Goal: Information Seeking & Learning: Learn about a topic

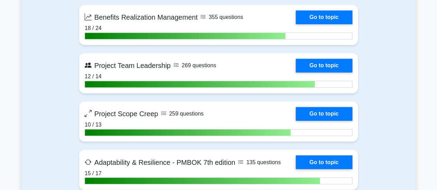
scroll to position [1818, 0]
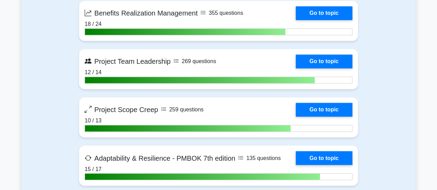
drag, startPoint x: 440, startPoint y: 10, endPoint x: 438, endPoint y: 115, distance: 105.0
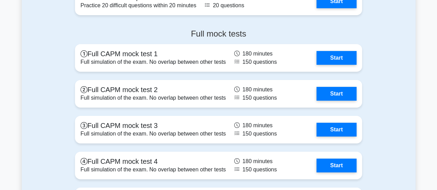
scroll to position [2459, 0]
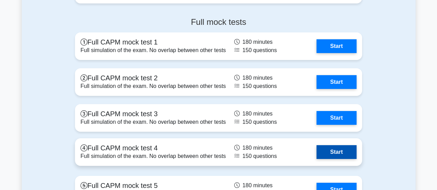
click at [327, 147] on link "Start" at bounding box center [336, 152] width 40 height 14
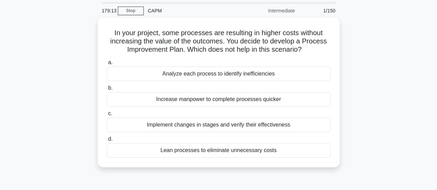
scroll to position [28, 0]
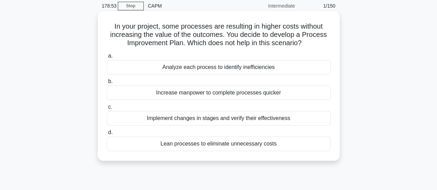
click at [246, 118] on div "Implement changes in stages and verify their effectiveness" at bounding box center [219, 118] width 224 height 14
click at [107, 109] on input "c. Implement changes in stages and verify their effectiveness" at bounding box center [107, 107] width 0 height 4
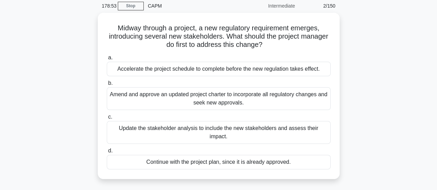
scroll to position [0, 0]
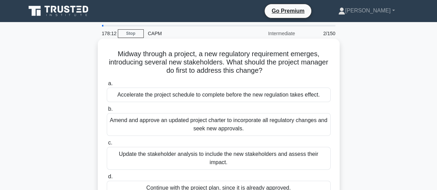
click at [208, 154] on div "Update the stakeholder analysis to include the new stakeholders and assess thei…" at bounding box center [219, 158] width 224 height 23
click at [107, 145] on input "c. Update the stakeholder analysis to include the new stakeholders and assess t…" at bounding box center [107, 143] width 0 height 4
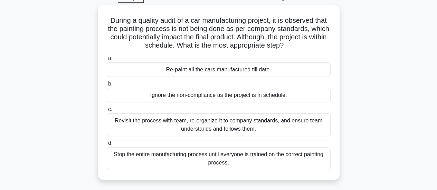
scroll to position [41, 0]
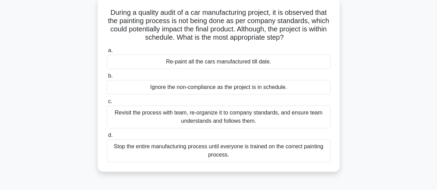
click at [229, 122] on div "Revisit the process with team, re-organize it to company standards, and ensure …" at bounding box center [219, 117] width 224 height 23
click at [107, 104] on input "c. Revisit the process with team, re-organize it to company standards, and ensu…" at bounding box center [107, 101] width 0 height 4
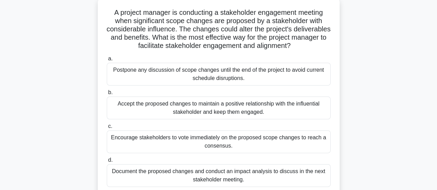
click at [196, 174] on div "Document the proposed changes and conduct an impact analysis to discuss in the …" at bounding box center [219, 175] width 224 height 23
click at [107, 163] on input "d. Document the proposed changes and conduct an impact analysis to discuss in t…" at bounding box center [107, 160] width 0 height 4
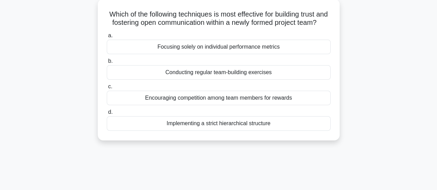
scroll to position [0, 0]
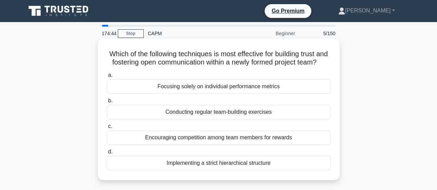
click at [168, 118] on div "Conducting regular team-building exercises" at bounding box center [219, 112] width 224 height 14
click at [107, 103] on input "b. Conducting regular team-building exercises" at bounding box center [107, 101] width 0 height 4
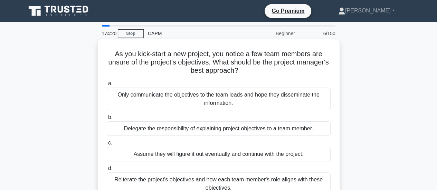
click at [145, 179] on div "Reiterate the project's objectives and how each team member's role aligns with …" at bounding box center [219, 184] width 224 height 23
click at [107, 171] on input "d. Reiterate the project's objectives and how each team member's role aligns wi…" at bounding box center [107, 168] width 0 height 4
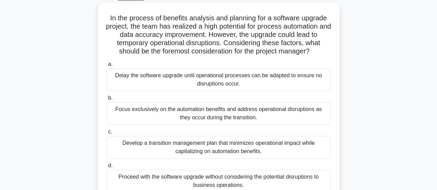
scroll to position [41, 0]
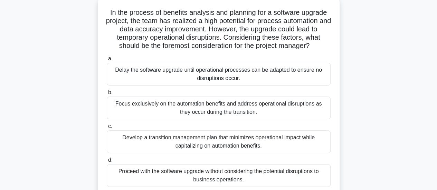
click at [239, 140] on div "Develop a transition management plan that minimizes operational impact while ca…" at bounding box center [219, 141] width 224 height 23
click at [107, 129] on input "c. Develop a transition management plan that minimizes operational impact while…" at bounding box center [107, 126] width 0 height 4
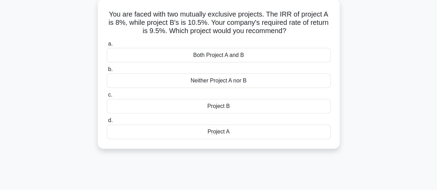
scroll to position [0, 0]
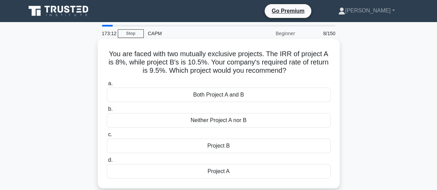
click at [191, 145] on div "Project B" at bounding box center [219, 146] width 224 height 14
click at [107, 137] on input "c. Project B" at bounding box center [107, 135] width 0 height 4
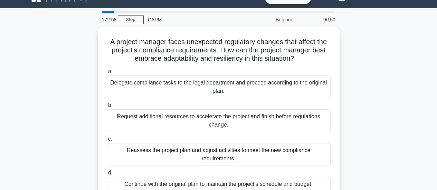
scroll to position [28, 0]
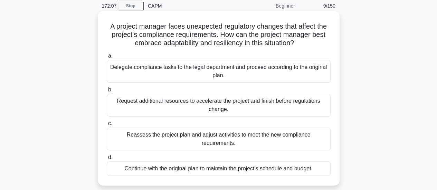
click at [244, 135] on div "Reassess the project plan and adjust activities to meet the new compliance requ…" at bounding box center [219, 139] width 224 height 23
click at [107, 126] on input "c. Reassess the project plan and adjust activities to meet the new compliance r…" at bounding box center [107, 124] width 0 height 4
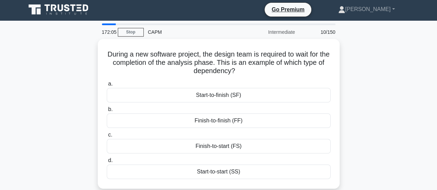
scroll to position [0, 0]
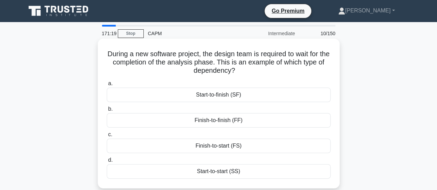
click at [208, 146] on div "Finish-to-start (FS)" at bounding box center [219, 146] width 224 height 14
click at [107, 137] on input "c. Finish-to-start (FS)" at bounding box center [107, 135] width 0 height 4
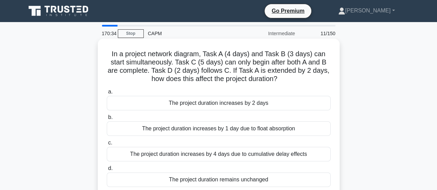
click at [180, 104] on div "The project duration increases by 2 days" at bounding box center [219, 103] width 224 height 14
click at [107, 94] on input "a. The project duration increases by 2 days" at bounding box center [107, 92] width 0 height 4
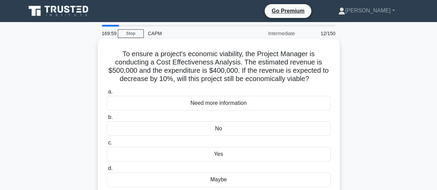
click at [192, 125] on div "No" at bounding box center [219, 129] width 224 height 14
click at [107, 120] on input "b. No" at bounding box center [107, 117] width 0 height 4
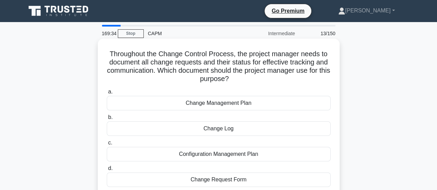
click at [181, 178] on div "Change Request Form" at bounding box center [219, 180] width 224 height 14
click at [107, 171] on input "d. Change Request Form" at bounding box center [107, 168] width 0 height 4
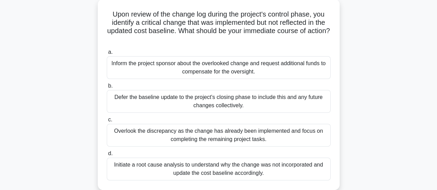
scroll to position [55, 0]
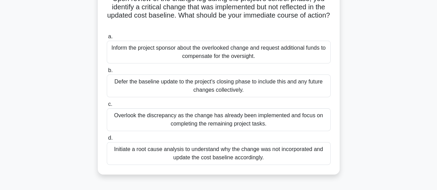
click at [210, 160] on div "Initiate a root cause analysis to understand why the change was not incorporate…" at bounding box center [219, 153] width 224 height 23
click at [107, 140] on input "d. Initiate a root cause analysis to understand why the change was not incorpor…" at bounding box center [107, 138] width 0 height 4
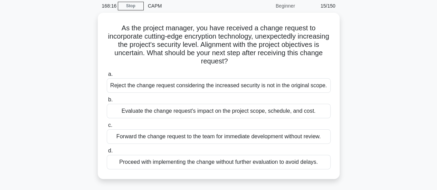
scroll to position [41, 0]
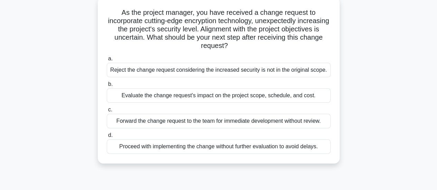
click at [165, 95] on div "Evaluate the change request's impact on the project scope, schedule, and cost." at bounding box center [219, 95] width 224 height 14
click at [107, 87] on input "b. Evaluate the change request's impact on the project scope, schedule, and cos…" at bounding box center [107, 84] width 0 height 4
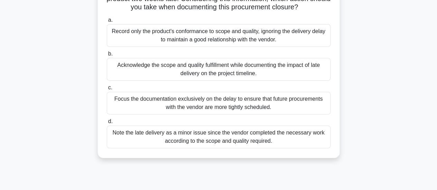
scroll to position [60, 0]
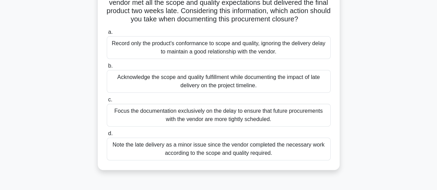
click at [194, 77] on div "Acknowledge the scope and quality fulfillment while documenting the impact of l…" at bounding box center [219, 81] width 224 height 23
click at [107, 68] on input "b. Acknowledge the scope and quality fulfillment while documenting the impact o…" at bounding box center [107, 66] width 0 height 4
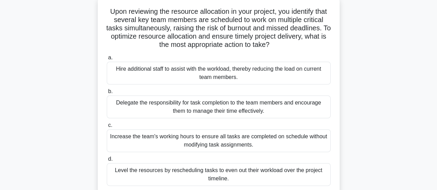
scroll to position [50, 0]
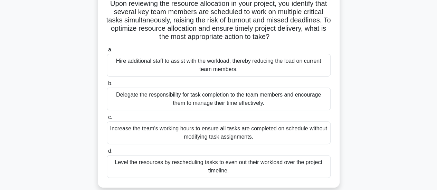
click at [214, 166] on div "Level the resources by rescheduling tasks to even out their workload over the p…" at bounding box center [219, 166] width 224 height 23
click at [107, 154] on input "d. Level the resources by rescheduling tasks to even out their workload over th…" at bounding box center [107, 151] width 0 height 4
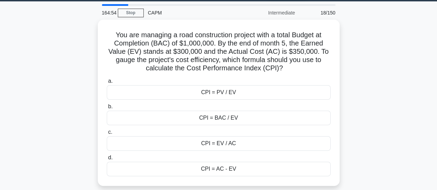
scroll to position [28, 0]
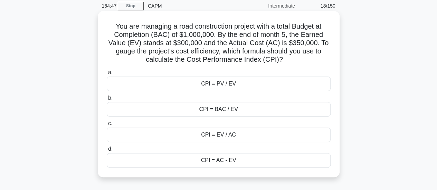
click at [226, 111] on div "CPI = BAC / EV" at bounding box center [219, 109] width 224 height 14
click at [107, 100] on input "b. CPI = BAC / EV" at bounding box center [107, 98] width 0 height 4
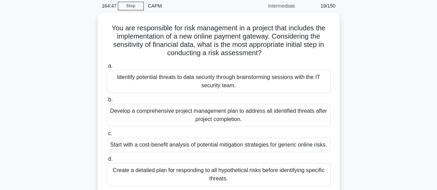
scroll to position [0, 0]
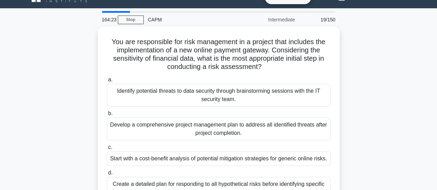
scroll to position [37, 0]
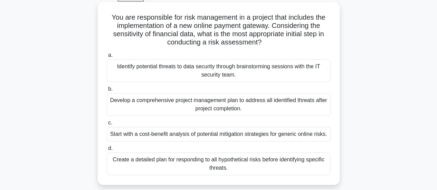
click at [213, 134] on div "Start with a cost-benefit analysis of potential mitigation strategies for gener…" at bounding box center [219, 134] width 224 height 14
click at [107, 125] on input "c. Start with a cost-benefit analysis of potential mitigation strategies for ge…" at bounding box center [107, 123] width 0 height 4
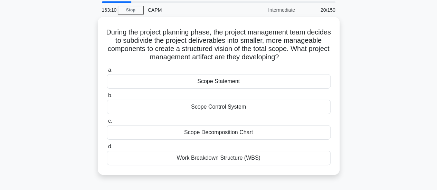
scroll to position [28, 0]
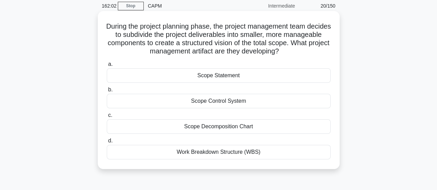
click at [234, 73] on div "Scope Statement" at bounding box center [219, 75] width 224 height 14
click at [107, 67] on input "a. Scope Statement" at bounding box center [107, 64] width 0 height 4
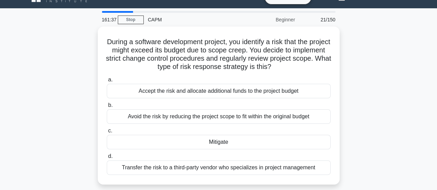
scroll to position [18, 0]
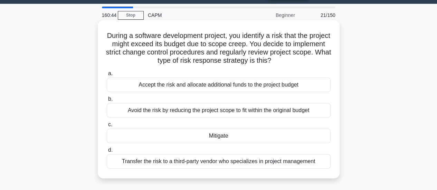
click at [228, 136] on div "Mitigate" at bounding box center [219, 136] width 224 height 14
click at [107, 127] on input "c. Mitigate" at bounding box center [107, 125] width 0 height 4
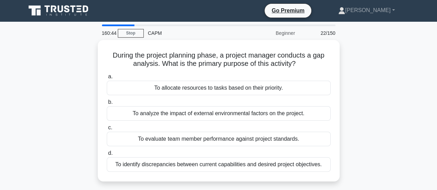
scroll to position [0, 0]
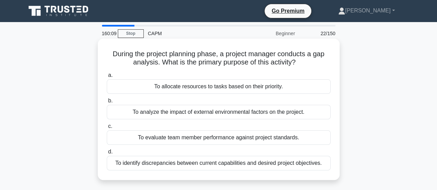
click at [160, 165] on div "To identify discrepancies between current capabilities and desired project obje…" at bounding box center [219, 163] width 224 height 14
click at [107, 154] on input "d. To identify discrepancies between current capabilities and desired project o…" at bounding box center [107, 152] width 0 height 4
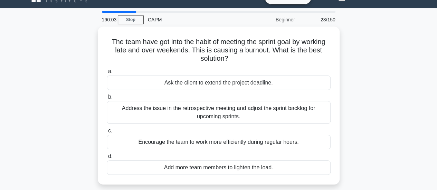
scroll to position [28, 0]
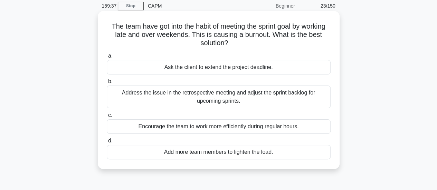
click at [260, 93] on div "Address the issue in the retrospective meeting and adjust the sprint backlog fo…" at bounding box center [219, 97] width 224 height 23
click at [107, 84] on input "b. Address the issue in the retrospective meeting and adjust the sprint backlog…" at bounding box center [107, 81] width 0 height 4
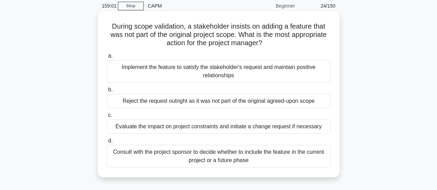
click at [223, 129] on div "Evaluate the impact on project constraints and initiate a change request if nec…" at bounding box center [219, 126] width 224 height 14
click at [107, 118] on input "c. Evaluate the impact on project constraints and initiate a change request if …" at bounding box center [107, 115] width 0 height 4
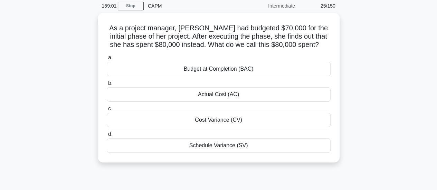
scroll to position [0, 0]
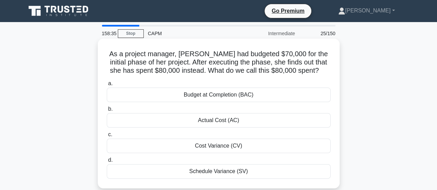
click at [213, 121] on div "Actual Cost (AC)" at bounding box center [219, 120] width 224 height 14
click at [107, 112] on input "b. Actual Cost (AC)" at bounding box center [107, 109] width 0 height 4
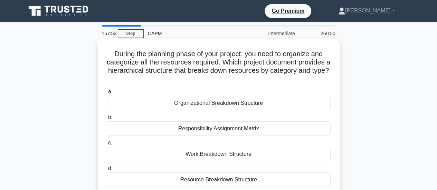
click at [199, 178] on div "Resource Breakdown Structure" at bounding box center [219, 180] width 224 height 14
click at [107, 171] on input "d. Resource Breakdown Structure" at bounding box center [107, 168] width 0 height 4
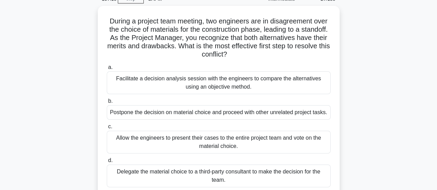
scroll to position [41, 0]
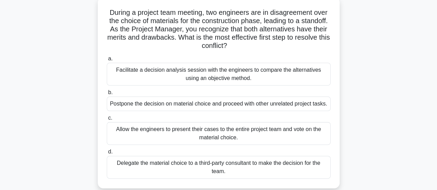
click at [187, 74] on div "Facilitate a decision analysis session with the engineers to compare the altern…" at bounding box center [219, 74] width 224 height 23
click at [107, 61] on input "a. Facilitate a decision analysis session with the engineers to compare the alt…" at bounding box center [107, 59] width 0 height 4
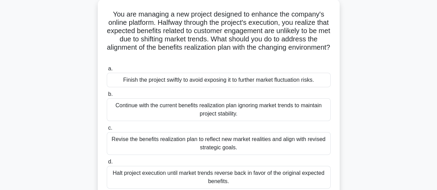
scroll to position [28, 0]
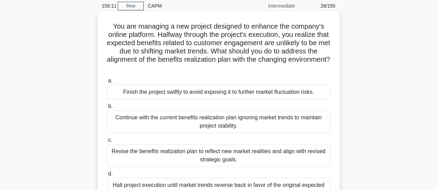
click at [163, 156] on div "Revise the benefits realization plan to reflect new market realities and align …" at bounding box center [219, 155] width 224 height 23
click at [107, 143] on input "c. Revise the benefits realization plan to reflect new market realities and ali…" at bounding box center [107, 140] width 0 height 4
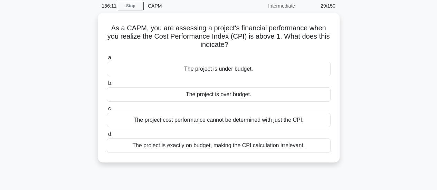
scroll to position [0, 0]
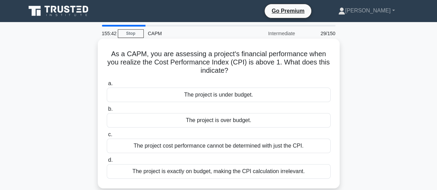
click at [171, 120] on div "The project is over budget." at bounding box center [219, 120] width 224 height 14
click at [107, 112] on input "b. The project is over budget." at bounding box center [107, 109] width 0 height 4
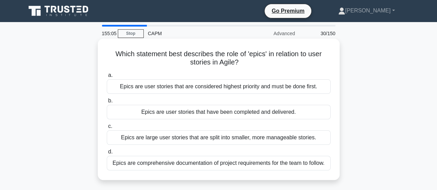
click at [168, 139] on div "Epics are large user stories that are split into smaller, more manageable stori…" at bounding box center [219, 137] width 224 height 14
click at [107, 129] on input "c. Epics are large user stories that are split into smaller, more manageable st…" at bounding box center [107, 126] width 0 height 4
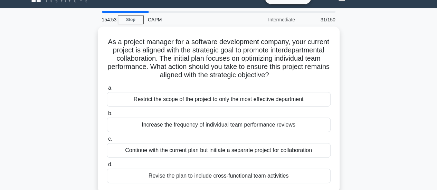
scroll to position [28, 0]
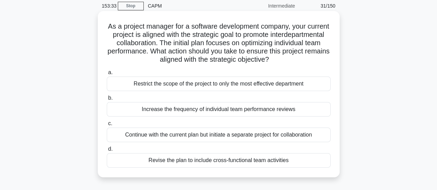
click at [221, 164] on div "Revise the plan to include cross-functional team activities" at bounding box center [219, 160] width 224 height 14
click at [107, 152] on input "d. Revise the plan to include cross-functional team activities" at bounding box center [107, 149] width 0 height 4
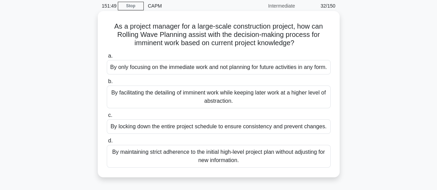
click at [231, 164] on div "By maintaining strict adherence to the initial high-level project plan without …" at bounding box center [219, 156] width 224 height 23
click at [107, 143] on input "d. By maintaining strict adherence to the initial high-level project plan witho…" at bounding box center [107, 141] width 0 height 4
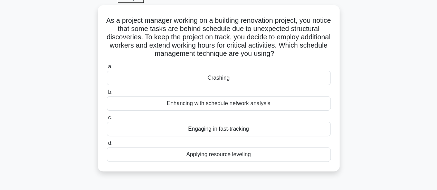
scroll to position [41, 0]
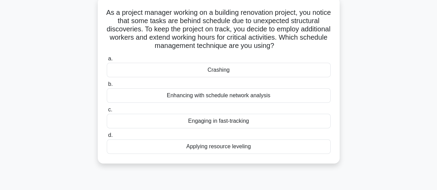
click at [236, 147] on div "Applying resource leveling" at bounding box center [219, 146] width 224 height 14
click at [107, 138] on input "d. Applying resource leveling" at bounding box center [107, 135] width 0 height 4
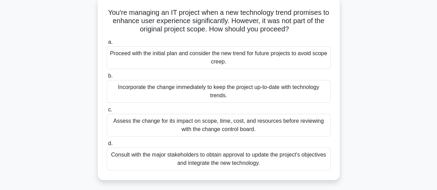
click at [283, 125] on div "Assess the change for its impact on scope, time, cost, and resources before rev…" at bounding box center [219, 125] width 224 height 23
click at [107, 112] on input "c. Assess the change for its impact on scope, time, cost, and resources before …" at bounding box center [107, 110] width 0 height 4
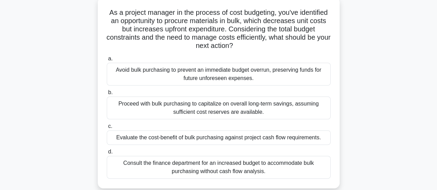
click at [182, 139] on div "Evaluate the cost-benefit of bulk purchasing against project cash flow requirem…" at bounding box center [219, 137] width 224 height 14
click at [107, 129] on input "c. Evaluate the cost-benefit of bulk purchasing against project cash flow requi…" at bounding box center [107, 126] width 0 height 4
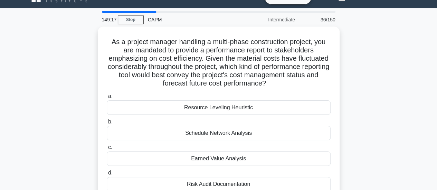
scroll to position [28, 0]
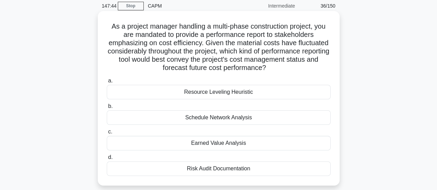
click at [211, 143] on div "Earned Value Analysis" at bounding box center [219, 143] width 224 height 14
click at [107, 134] on input "c. Earned Value Analysis" at bounding box center [107, 132] width 0 height 4
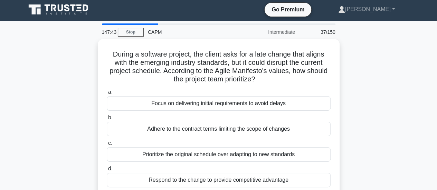
scroll to position [0, 0]
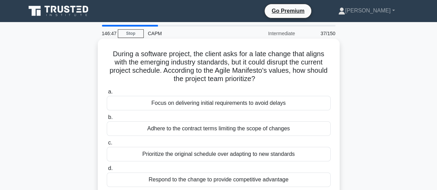
click at [199, 180] on div "Respond to the change to provide competitive advantage" at bounding box center [219, 180] width 224 height 14
click at [107, 171] on input "d. Respond to the change to provide competitive advantage" at bounding box center [107, 168] width 0 height 4
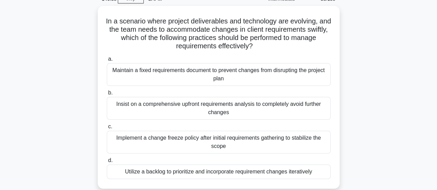
scroll to position [41, 0]
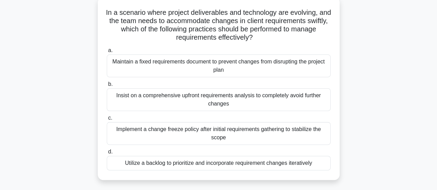
click at [224, 163] on div "Utilize a backlog to prioritize and incorporate requirement changes iteratively" at bounding box center [219, 163] width 224 height 14
click at [107, 154] on input "d. Utilize a backlog to prioritize and incorporate requirement changes iterativ…" at bounding box center [107, 152] width 0 height 4
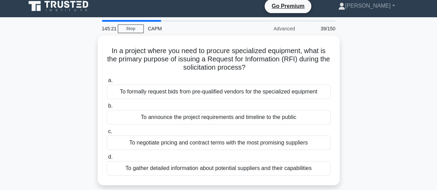
scroll to position [0, 0]
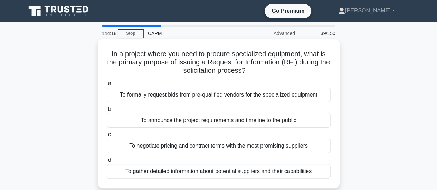
click at [203, 146] on div "To negotiate pricing and contract terms with the most promising suppliers" at bounding box center [219, 146] width 224 height 14
click at [107, 137] on input "c. To negotiate pricing and contract terms with the most promising suppliers" at bounding box center [107, 135] width 0 height 4
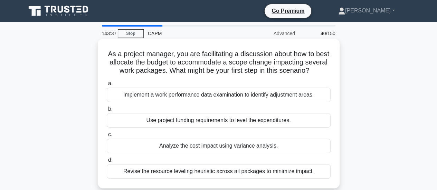
click at [203, 153] on div "Analyze the cost impact using variance analysis." at bounding box center [219, 146] width 224 height 14
click at [107, 137] on input "c. Analyze the cost impact using variance analysis." at bounding box center [107, 135] width 0 height 4
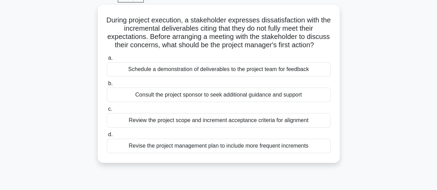
scroll to position [41, 0]
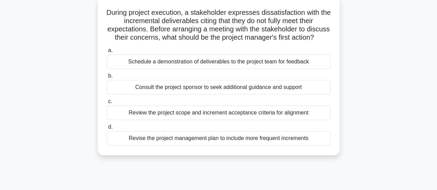
click at [232, 120] on div "Review the project scope and increment acceptance criteria for alignment" at bounding box center [219, 113] width 224 height 14
click at [107, 104] on input "c. Review the project scope and increment acceptance criteria for alignment" at bounding box center [107, 101] width 0 height 4
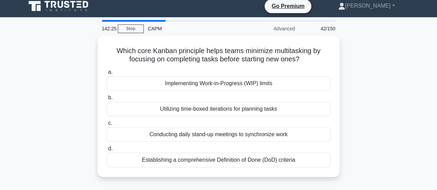
scroll to position [0, 0]
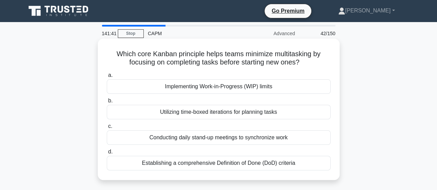
click at [171, 163] on div "Establishing a comprehensive Definition of Done (DoD) criteria" at bounding box center [219, 163] width 224 height 14
click at [107, 154] on input "d. Establishing a comprehensive Definition of Done (DoD) criteria" at bounding box center [107, 152] width 0 height 4
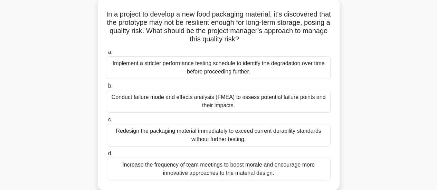
scroll to position [55, 0]
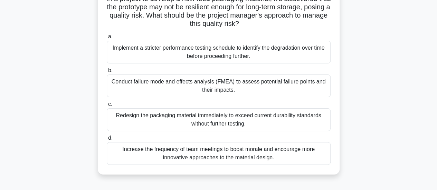
click at [263, 82] on div "Conduct failure mode and effects analysis (FMEA) to assess potential failure po…" at bounding box center [219, 86] width 224 height 23
click at [107, 73] on input "b. Conduct failure mode and effects analysis (FMEA) to assess potential failure…" at bounding box center [107, 70] width 0 height 4
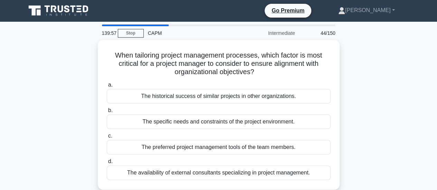
scroll to position [0, 0]
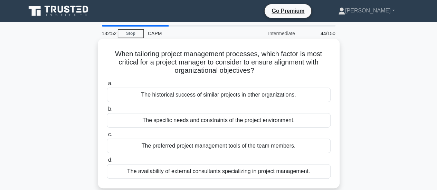
click at [209, 126] on div "The specific needs and constraints of the project environment." at bounding box center [219, 120] width 224 height 14
click at [107, 112] on input "b. The specific needs and constraints of the project environment." at bounding box center [107, 109] width 0 height 4
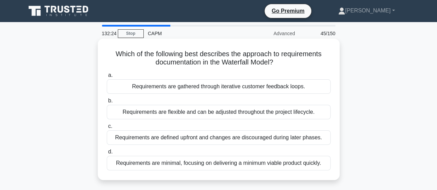
click at [175, 110] on div "Requirements are flexible and can be adjusted throughout the project lifecycle." at bounding box center [219, 112] width 224 height 14
click at [107, 103] on input "b. Requirements are flexible and can be adjusted throughout the project lifecyc…" at bounding box center [107, 101] width 0 height 4
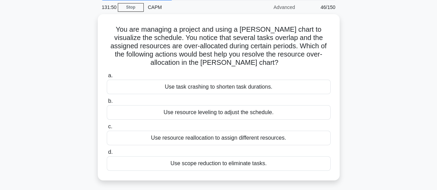
scroll to position [32, 0]
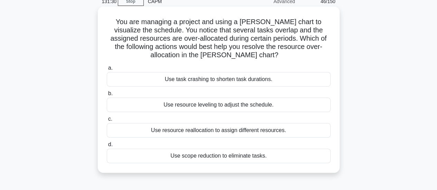
click at [201, 104] on div "Use resource leveling to adjust the schedule." at bounding box center [219, 105] width 224 height 14
click at [107, 96] on input "b. Use resource leveling to adjust the schedule." at bounding box center [107, 93] width 0 height 4
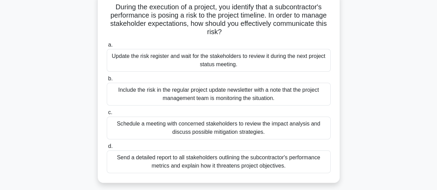
scroll to position [55, 0]
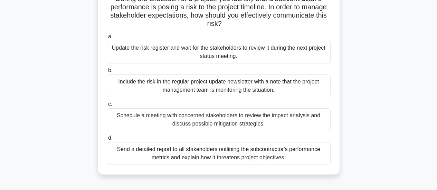
click at [233, 119] on div "Schedule a meeting with concerned stakeholders to review the impact analysis an…" at bounding box center [219, 119] width 224 height 23
click at [107, 107] on input "c. Schedule a meeting with concerned stakeholders to review the impact analysis…" at bounding box center [107, 104] width 0 height 4
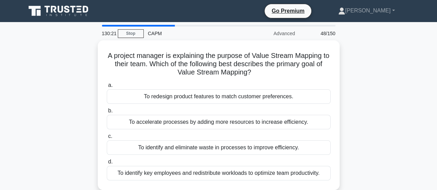
scroll to position [0, 0]
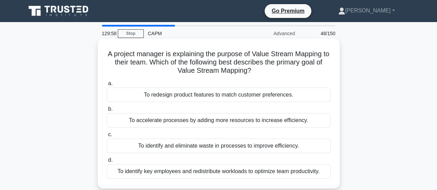
click at [211, 150] on div "To identify and eliminate waste in processes to improve efficiency." at bounding box center [219, 146] width 224 height 14
click at [107, 137] on input "c. To identify and eliminate waste in processes to improve efficiency." at bounding box center [107, 135] width 0 height 4
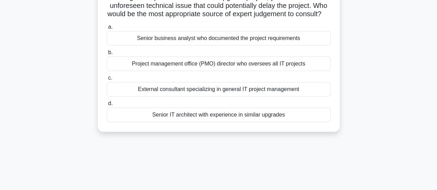
scroll to position [45, 0]
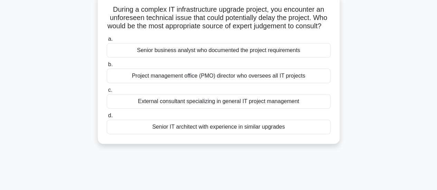
click at [192, 134] on div "Senior IT architect with experience in similar upgrades" at bounding box center [219, 127] width 224 height 14
click at [107, 118] on input "d. Senior IT architect with experience in similar upgrades" at bounding box center [107, 116] width 0 height 4
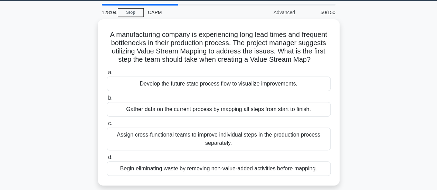
scroll to position [28, 0]
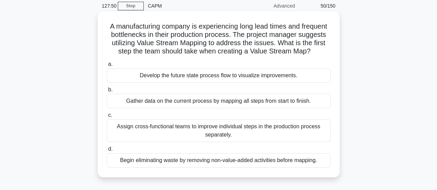
click at [284, 160] on div "Begin eliminating waste by removing non-value-added activities before mapping." at bounding box center [219, 160] width 224 height 14
click at [107, 152] on input "d. Begin eliminating waste by removing non-value-added activities before mappin…" at bounding box center [107, 149] width 0 height 4
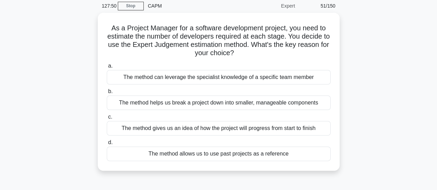
scroll to position [0, 0]
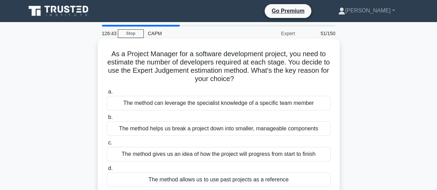
click at [227, 155] on div "The method gives us an idea of how the project will progress from start to fini…" at bounding box center [219, 154] width 224 height 14
click at [107, 145] on input "c. The method gives us an idea of how the project will progress from start to f…" at bounding box center [107, 143] width 0 height 4
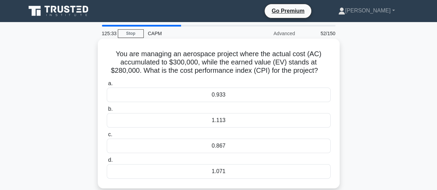
click at [209, 172] on div "1.071" at bounding box center [219, 171] width 224 height 14
click at [107, 163] on input "d. 1.071" at bounding box center [107, 160] width 0 height 4
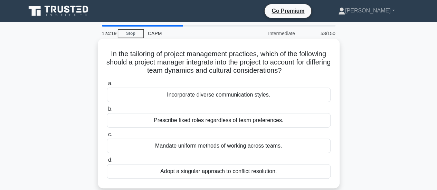
click at [197, 95] on div "Incorporate diverse communication styles." at bounding box center [219, 95] width 224 height 14
click at [107, 86] on input "a. Incorporate diverse communication styles." at bounding box center [107, 83] width 0 height 4
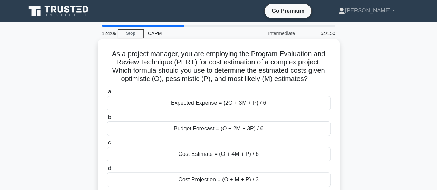
click at [209, 156] on div "Cost Estimate = (O + 4M + P) / 6" at bounding box center [219, 154] width 224 height 14
click at [107, 145] on input "c. Cost Estimate = (O + 4M + P) / 6" at bounding box center [107, 143] width 0 height 4
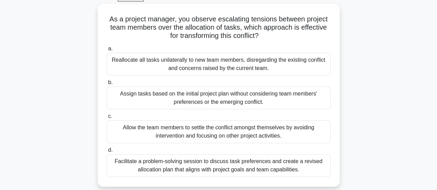
scroll to position [41, 0]
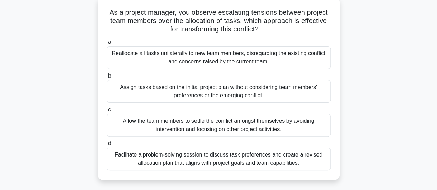
click at [278, 162] on div "Facilitate a problem-solving session to discuss task preferences and create a r…" at bounding box center [219, 159] width 224 height 23
click at [107, 146] on input "d. Facilitate a problem-solving session to discuss task preferences and create …" at bounding box center [107, 144] width 0 height 4
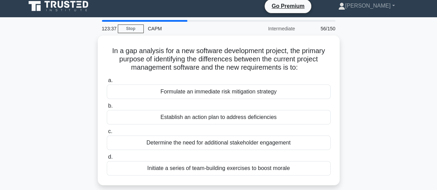
scroll to position [0, 0]
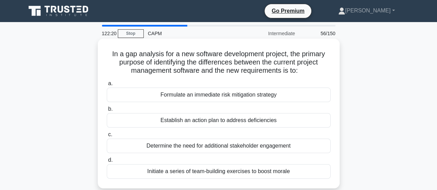
click at [198, 117] on div "Establish an action plan to address deficiencies" at bounding box center [219, 120] width 224 height 14
click at [107, 112] on input "b. Establish an action plan to address deficiencies" at bounding box center [107, 109] width 0 height 4
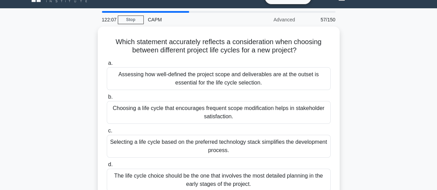
scroll to position [28, 0]
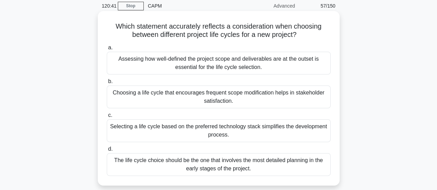
click at [242, 62] on div "Assessing how well-defined the project scope and deliverables are at the outset…" at bounding box center [219, 63] width 224 height 23
click at [107, 50] on input "a. Assessing how well-defined the project scope and deliverables are at the out…" at bounding box center [107, 48] width 0 height 4
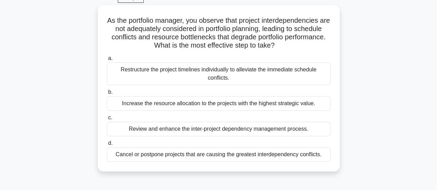
scroll to position [41, 0]
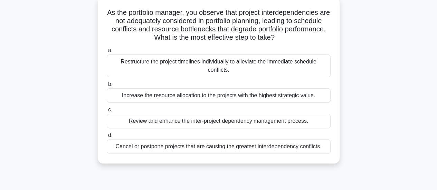
click at [235, 121] on div "Review and enhance the inter-project dependency management process." at bounding box center [219, 121] width 224 height 14
click at [107, 112] on input "c. Review and enhance the inter-project dependency management process." at bounding box center [107, 110] width 0 height 4
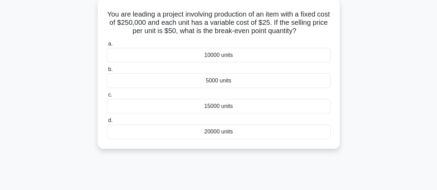
scroll to position [0, 0]
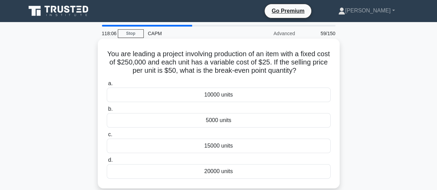
click at [209, 121] on div "5000 units" at bounding box center [219, 120] width 224 height 14
click at [107, 112] on input "b. 5000 units" at bounding box center [107, 109] width 0 height 4
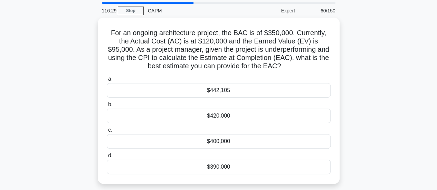
scroll to position [28, 0]
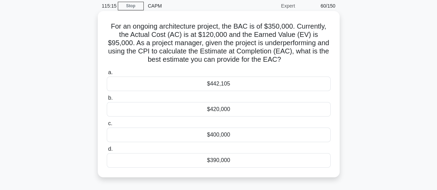
click at [241, 165] on div "$390,000" at bounding box center [219, 160] width 224 height 14
click at [107, 152] on input "d. $390,000" at bounding box center [107, 149] width 0 height 4
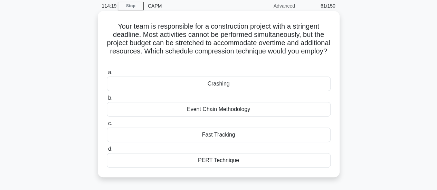
click at [179, 164] on div "PERT Technique" at bounding box center [219, 160] width 224 height 14
click at [107, 152] on input "d. PERT Technique" at bounding box center [107, 149] width 0 height 4
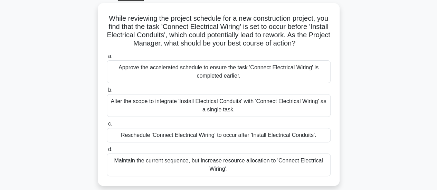
scroll to position [41, 0]
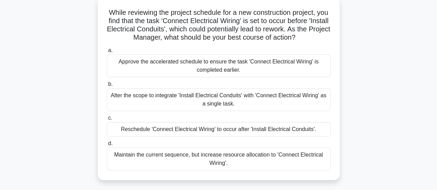
click at [258, 67] on div "Approve the accelerated schedule to ensure the task 'Connect Electrical Wiring'…" at bounding box center [219, 66] width 224 height 23
click at [107, 53] on input "a. Approve the accelerated schedule to ensure the task 'Connect Electrical Wiri…" at bounding box center [107, 50] width 0 height 4
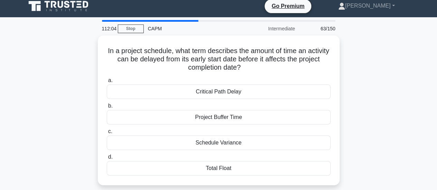
scroll to position [0, 0]
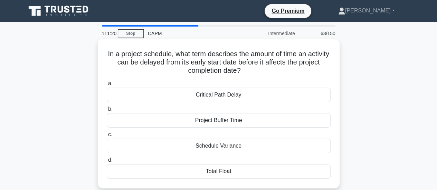
click at [189, 123] on div "Project Buffer Time" at bounding box center [219, 120] width 224 height 14
click at [107, 112] on input "b. Project Buffer Time" at bounding box center [107, 109] width 0 height 4
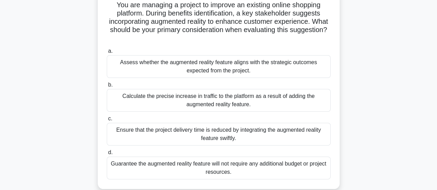
scroll to position [55, 0]
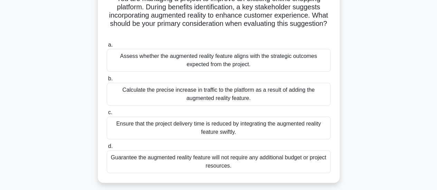
click at [242, 62] on div "Assess whether the augmented reality feature aligns with the strategic outcomes…" at bounding box center [219, 60] width 224 height 23
click at [107, 47] on input "a. Assess whether the augmented reality feature aligns with the strategic outco…" at bounding box center [107, 45] width 0 height 4
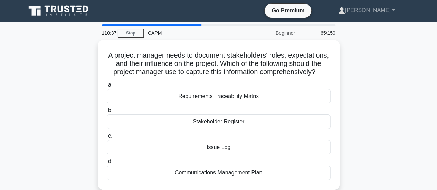
scroll to position [0, 0]
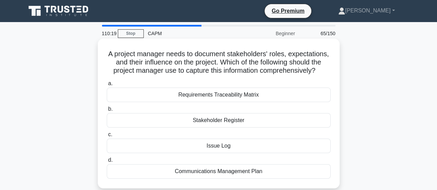
click at [214, 128] on div "Stakeholder Register" at bounding box center [219, 120] width 224 height 14
click at [107, 112] on input "b. Stakeholder Register" at bounding box center [107, 109] width 0 height 4
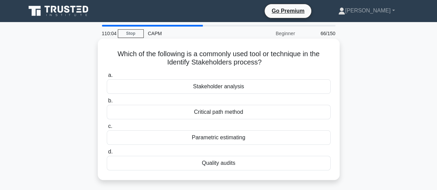
click at [183, 86] on div "Stakeholder analysis" at bounding box center [219, 86] width 224 height 14
click at [107, 78] on input "a. Stakeholder analysis" at bounding box center [107, 75] width 0 height 4
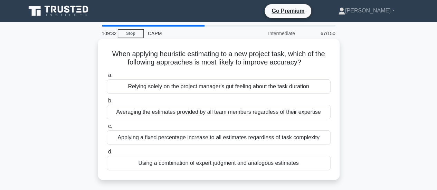
click at [168, 162] on div "Using a combination of expert judgment and analogous estimates" at bounding box center [219, 163] width 224 height 14
click at [107, 154] on input "d. Using a combination of expert judgment and analogous estimates" at bounding box center [107, 152] width 0 height 4
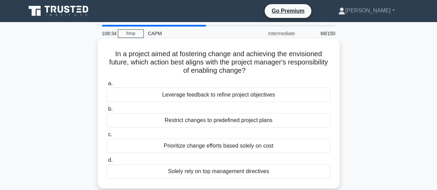
click at [172, 97] on div "Leverage feedback to refine project objectives" at bounding box center [219, 95] width 224 height 14
click at [107, 86] on input "a. Leverage feedback to refine project objectives" at bounding box center [107, 83] width 0 height 4
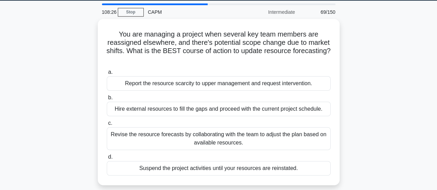
scroll to position [28, 0]
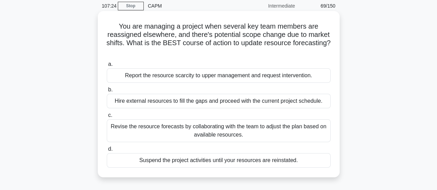
click at [210, 129] on div "Revise the resource forecasts by collaborating with the team to adjust the plan…" at bounding box center [219, 130] width 224 height 23
click at [107, 118] on input "c. Revise the resource forecasts by collaborating with the team to adjust the p…" at bounding box center [107, 115] width 0 height 4
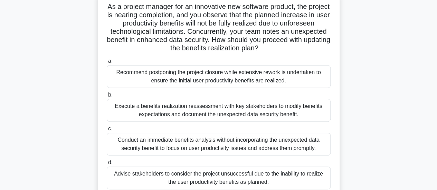
scroll to position [55, 0]
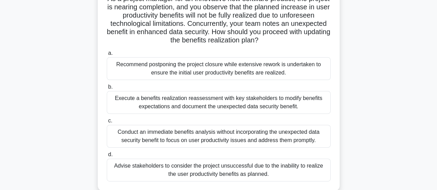
click at [188, 104] on div "Execute a benefits realization reassessment with key stakeholders to modify ben…" at bounding box center [219, 102] width 224 height 23
click at [107, 89] on input "b. Execute a benefits realization reassessment with key stakeholders to modify …" at bounding box center [107, 87] width 0 height 4
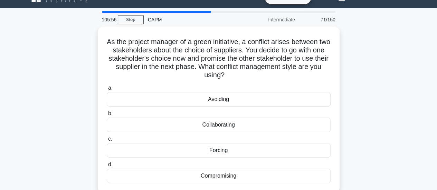
scroll to position [28, 0]
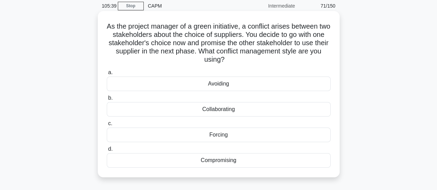
click at [200, 159] on div "Compromising" at bounding box center [219, 160] width 224 height 14
click at [107, 152] on input "d. Compromising" at bounding box center [107, 149] width 0 height 4
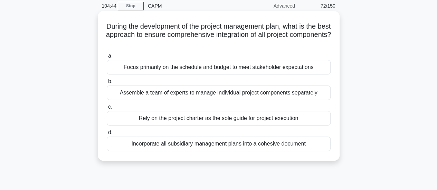
click at [223, 144] on div "Incorporate all subsidiary management plans into a cohesive document" at bounding box center [219, 144] width 224 height 14
click at [107, 135] on input "d. Incorporate all subsidiary management plans into a cohesive document" at bounding box center [107, 132] width 0 height 4
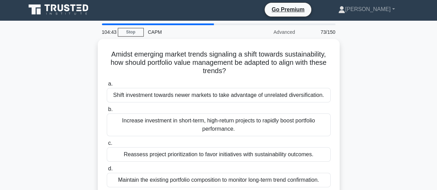
scroll to position [0, 0]
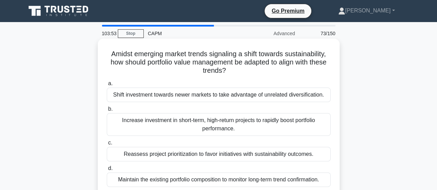
click at [226, 155] on div "Reassess project prioritization to favor initiatives with sustainability outcom…" at bounding box center [219, 154] width 224 height 14
click at [107, 145] on input "c. Reassess project prioritization to favor initiatives with sustainability out…" at bounding box center [107, 143] width 0 height 4
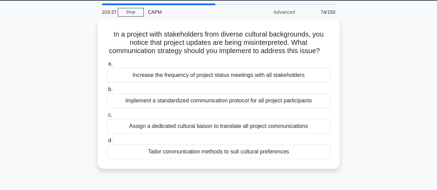
scroll to position [28, 0]
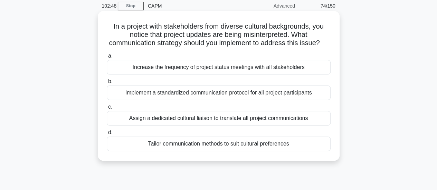
click at [236, 151] on div "Tailor communication methods to suit cultural preferences" at bounding box center [219, 144] width 224 height 14
click at [107, 135] on input "d. Tailor communication methods to suit cultural preferences" at bounding box center [107, 132] width 0 height 4
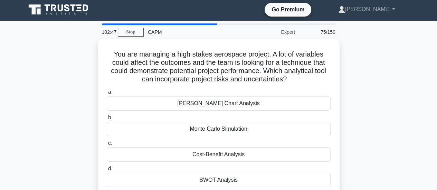
scroll to position [0, 0]
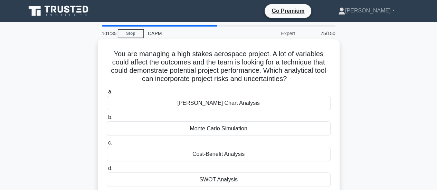
click at [222, 182] on div "SWOT Analysis" at bounding box center [219, 180] width 224 height 14
click at [107, 171] on input "d. SWOT Analysis" at bounding box center [107, 168] width 0 height 4
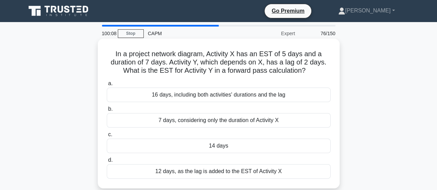
click at [155, 118] on div "7 days, considering only the duration of Activity X" at bounding box center [219, 120] width 224 height 14
click at [107, 112] on input "b. 7 days, considering only the duration of Activity X" at bounding box center [107, 109] width 0 height 4
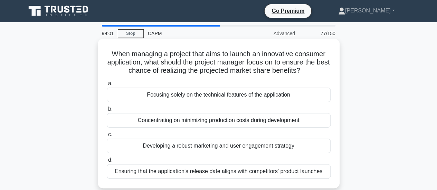
click at [179, 145] on div "Developing a robust marketing and user engagement strategy" at bounding box center [219, 146] width 224 height 14
click at [107, 137] on input "c. Developing a robust marketing and user engagement strategy" at bounding box center [107, 135] width 0 height 4
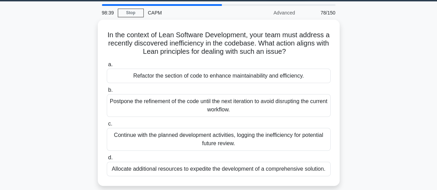
scroll to position [28, 0]
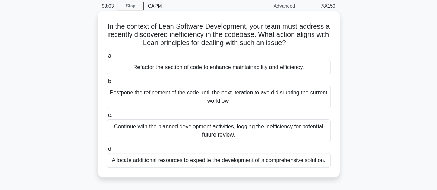
click at [220, 69] on div "Refactor the section of code to enhance maintainability and efficiency." at bounding box center [219, 67] width 224 height 14
click at [107, 58] on input "a. Refactor the section of code to enhance maintainability and efficiency." at bounding box center [107, 56] width 0 height 4
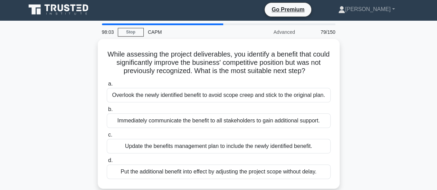
scroll to position [0, 0]
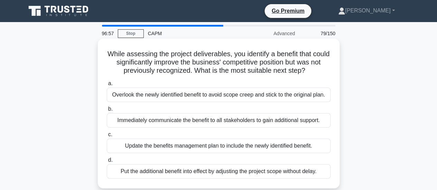
click at [149, 122] on div "Immediately communicate the benefit to all stakeholders to gain additional supp…" at bounding box center [219, 120] width 224 height 14
click at [107, 112] on input "b. Immediately communicate the benefit to all stakeholders to gain additional s…" at bounding box center [107, 109] width 0 height 4
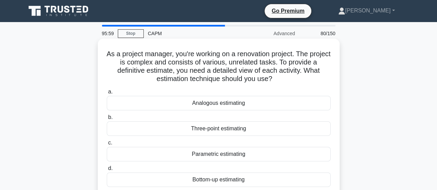
click at [180, 155] on div "Parametric estimating" at bounding box center [219, 154] width 224 height 14
click at [107, 145] on input "c. Parametric estimating" at bounding box center [107, 143] width 0 height 4
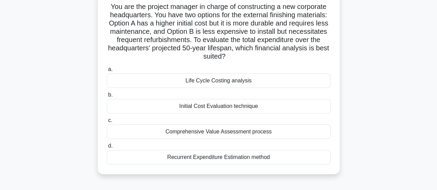
scroll to position [55, 0]
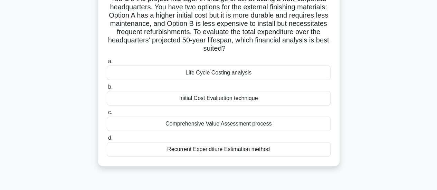
click at [244, 71] on div "Life Cycle Costing analysis" at bounding box center [219, 73] width 224 height 14
click at [107, 64] on input "a. Life Cycle Costing analysis" at bounding box center [107, 61] width 0 height 4
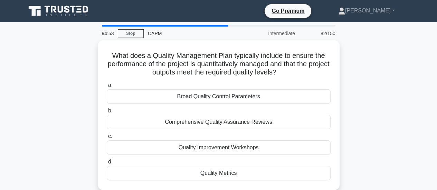
scroll to position [0, 0]
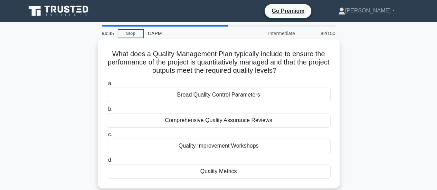
click at [215, 123] on div "Comprehensive Quality Assurance Reviews" at bounding box center [219, 120] width 224 height 14
click at [107, 112] on input "b. Comprehensive Quality Assurance Reviews" at bounding box center [107, 109] width 0 height 4
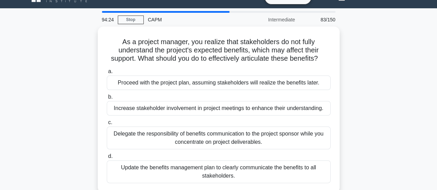
scroll to position [28, 0]
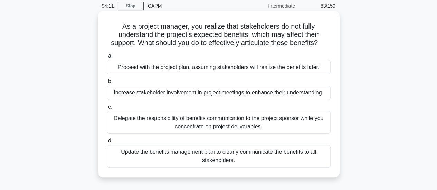
click at [217, 156] on div "Update the benefits management plan to clearly communicate the benefits to all …" at bounding box center [219, 156] width 224 height 23
click at [107, 143] on input "d. Update the benefits management plan to clearly communicate the benefits to a…" at bounding box center [107, 141] width 0 height 4
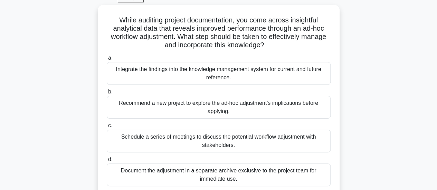
scroll to position [41, 0]
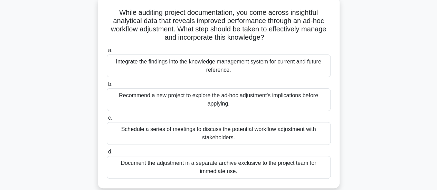
click at [257, 67] on div "Integrate the findings into the knowledge management system for current and fut…" at bounding box center [219, 66] width 224 height 23
click at [107, 53] on input "a. Integrate the findings into the knowledge management system for current and …" at bounding box center [107, 50] width 0 height 4
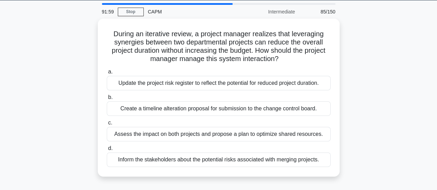
scroll to position [28, 0]
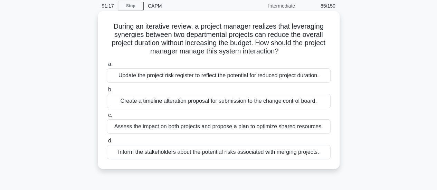
click at [201, 127] on div "Assess the impact on both projects and propose a plan to optimize shared resour…" at bounding box center [219, 126] width 224 height 14
click at [107, 118] on input "c. Assess the impact on both projects and propose a plan to optimize shared res…" at bounding box center [107, 115] width 0 height 4
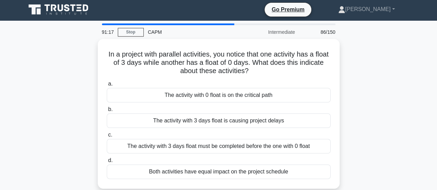
scroll to position [0, 0]
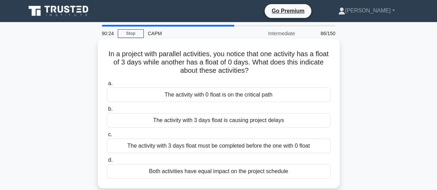
click at [197, 94] on div "The activity with 0 float is on the critical path" at bounding box center [219, 95] width 224 height 14
click at [107, 86] on input "a. The activity with 0 float is on the critical path" at bounding box center [107, 83] width 0 height 4
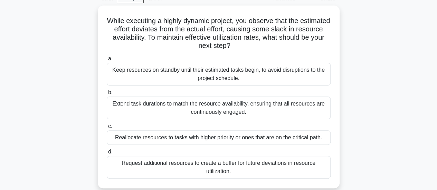
scroll to position [41, 0]
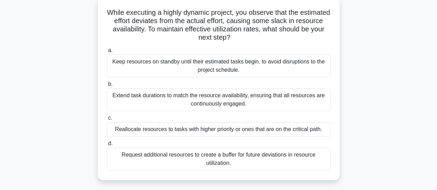
click at [235, 132] on div "Reallocate resources to tasks with higher priority or ones that are on the crit…" at bounding box center [219, 129] width 224 height 14
click at [107, 120] on input "c. Reallocate resources to tasks with higher priority or ones that are on the c…" at bounding box center [107, 118] width 0 height 4
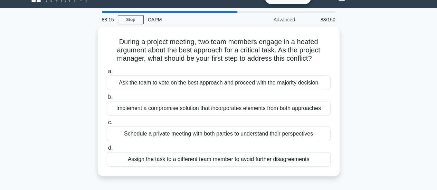
scroll to position [28, 0]
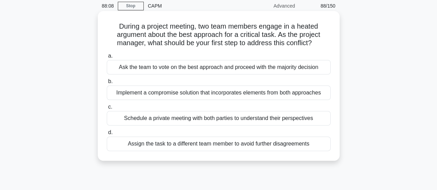
click at [212, 118] on div "Schedule a private meeting with both parties to understand their perspectives" at bounding box center [219, 118] width 224 height 14
click at [107, 109] on input "c. Schedule a private meeting with both parties to understand their perspectives" at bounding box center [107, 107] width 0 height 4
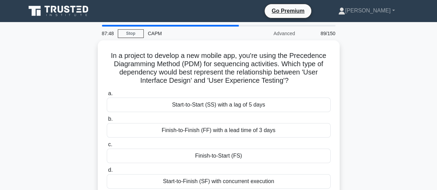
scroll to position [14, 0]
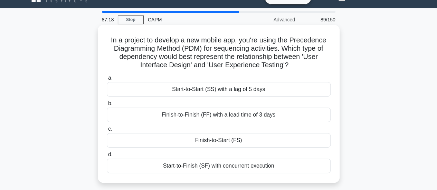
click at [195, 143] on div "Finish-to-Start (FS)" at bounding box center [219, 140] width 224 height 14
click at [107, 132] on input "c. Finish-to-Start (FS)" at bounding box center [107, 129] width 0 height 4
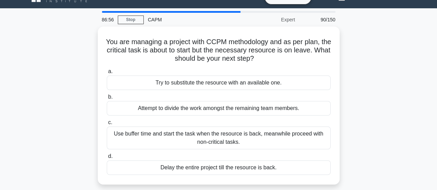
scroll to position [28, 0]
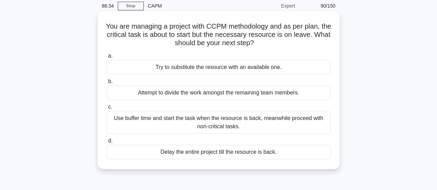
click at [249, 67] on div "Try to substitute the resource with an available one." at bounding box center [219, 67] width 224 height 14
click at [107, 58] on input "a. Try to substitute the resource with an available one." at bounding box center [107, 56] width 0 height 4
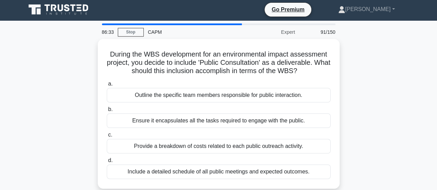
scroll to position [0, 0]
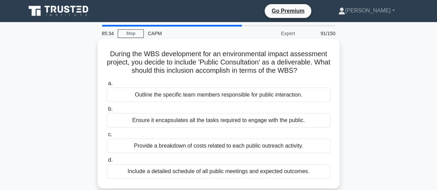
click at [164, 171] on div "Include a detailed schedule of all public meetings and expected outcomes." at bounding box center [219, 171] width 224 height 14
click at [107, 163] on input "d. Include a detailed schedule of all public meetings and expected outcomes." at bounding box center [107, 160] width 0 height 4
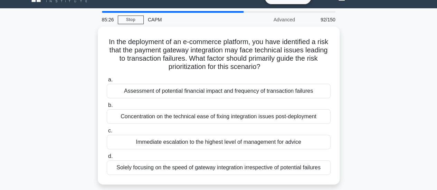
scroll to position [28, 0]
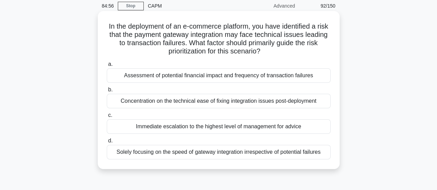
click at [222, 79] on div "Assessment of potential financial impact and frequency of transaction failures" at bounding box center [219, 75] width 224 height 14
click at [107, 67] on input "a. Assessment of potential financial impact and frequency of transaction failur…" at bounding box center [107, 64] width 0 height 4
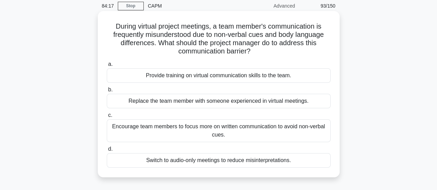
click at [203, 131] on div "Encourage team members to focus more on written communication to avoid non-verb…" at bounding box center [219, 130] width 224 height 23
click at [107, 118] on input "c. Encourage team members to focus more on written communication to avoid non-v…" at bounding box center [107, 115] width 0 height 4
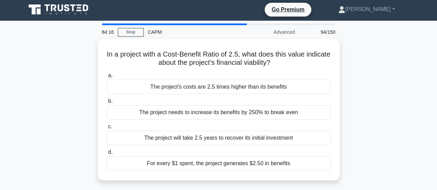
scroll to position [0, 0]
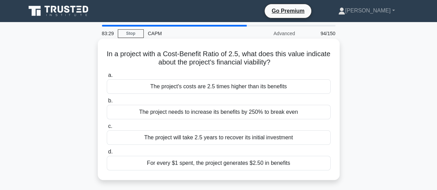
click at [192, 138] on div "The project will take 2.5 years to recover its initial investment" at bounding box center [219, 137] width 224 height 14
click at [107, 129] on input "c. The project will take 2.5 years to recover its initial investment" at bounding box center [107, 126] width 0 height 4
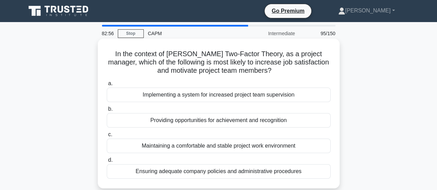
click at [173, 120] on div "Providing opportunities for achievement and recognition" at bounding box center [219, 120] width 224 height 14
click at [107, 112] on input "b. Providing opportunities for achievement and recognition" at bounding box center [107, 109] width 0 height 4
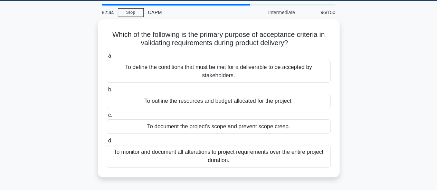
scroll to position [28, 0]
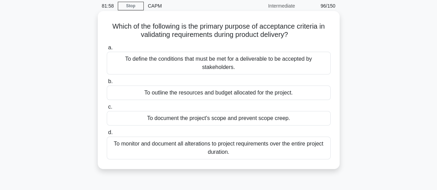
click at [264, 148] on div "To monitor and document all alterations to project requirements over the entire…" at bounding box center [219, 148] width 224 height 23
click at [107, 135] on input "d. To monitor and document all alterations to project requirements over the ent…" at bounding box center [107, 132] width 0 height 4
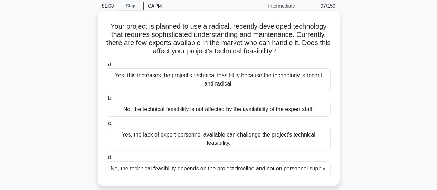
click at [268, 137] on div "Yes, the lack of expert personnel available can challenge the project's technic…" at bounding box center [219, 139] width 224 height 23
click at [107, 126] on input "c. Yes, the lack of expert personnel available can challenge the project's tech…" at bounding box center [107, 124] width 0 height 4
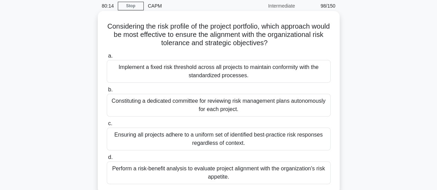
click at [237, 174] on div "Perform a risk-benefit analysis to evaluate project alignment with the organiza…" at bounding box center [219, 173] width 224 height 23
click at [107, 160] on input "d. Perform a risk-benefit analysis to evaluate project alignment with the organ…" at bounding box center [107, 157] width 0 height 4
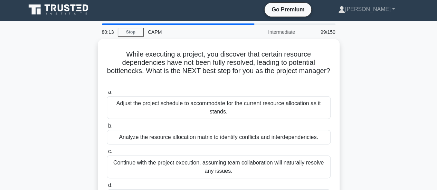
scroll to position [0, 0]
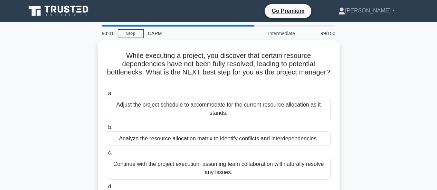
click at [367, 105] on div "While executing a project, you discover that certain resource dependencies have…" at bounding box center [219, 131] width 394 height 183
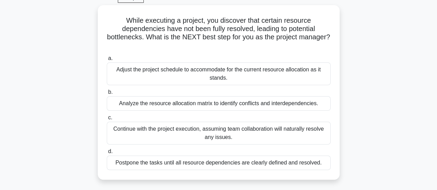
scroll to position [41, 0]
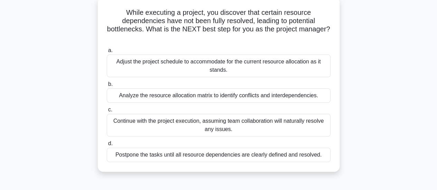
click at [253, 98] on div "Analyze the resource allocation matrix to identify conflicts and interdependenc…" at bounding box center [219, 95] width 224 height 14
click at [107, 87] on input "b. Analyze the resource allocation matrix to identify conflicts and interdepend…" at bounding box center [107, 84] width 0 height 4
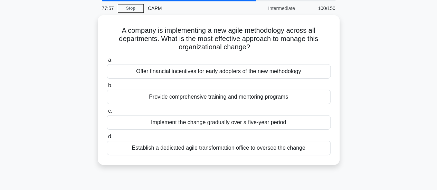
scroll to position [28, 0]
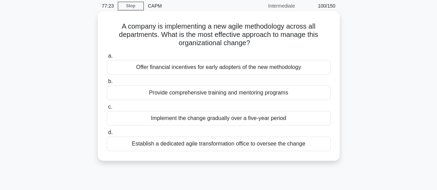
click at [247, 119] on div "Implement the change gradually over a five-year period" at bounding box center [219, 118] width 224 height 14
click at [107, 109] on input "c. Implement the change gradually over a five-year period" at bounding box center [107, 107] width 0 height 4
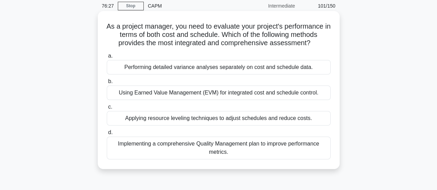
click at [263, 94] on div "Using Earned Value Management (EVM) for integrated cost and schedule control." at bounding box center [219, 93] width 224 height 14
click at [107, 84] on input "b. Using Earned Value Management (EVM) for integrated cost and schedule control." at bounding box center [107, 81] width 0 height 4
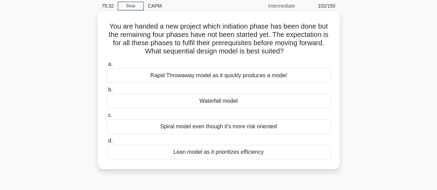
click at [245, 154] on div "Lean model as it prioritizes efficiency" at bounding box center [219, 152] width 224 height 14
click at [107, 143] on input "d. Lean model as it prioritizes efficiency" at bounding box center [107, 141] width 0 height 4
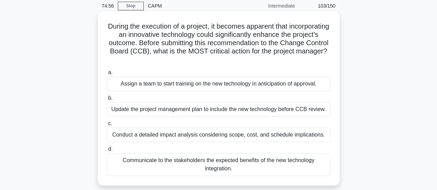
click at [212, 137] on div "Conduct a detailed impact analysis considering scope, cost, and schedule implic…" at bounding box center [219, 135] width 224 height 14
click at [107, 126] on input "c. Conduct a detailed impact analysis considering scope, cost, and schedule imp…" at bounding box center [107, 124] width 0 height 4
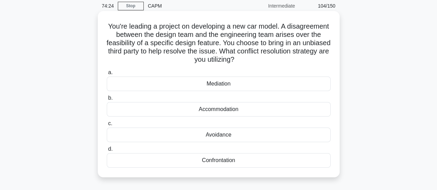
click at [214, 81] on div "Mediation" at bounding box center [219, 84] width 224 height 14
click at [107, 75] on input "a. Mediation" at bounding box center [107, 72] width 0 height 4
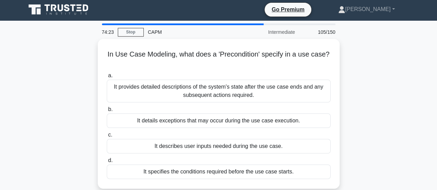
scroll to position [0, 0]
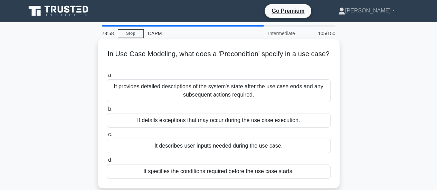
click at [248, 91] on div "It provides detailed descriptions of the system's state after the use case ends…" at bounding box center [219, 90] width 224 height 23
click at [107, 78] on input "a. It provides detailed descriptions of the system's state after the use case e…" at bounding box center [107, 75] width 0 height 4
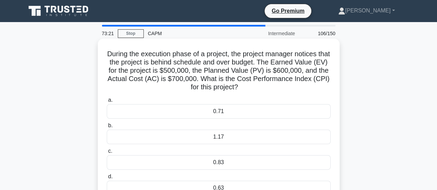
click at [202, 163] on div "0.83" at bounding box center [219, 162] width 224 height 14
click at [107, 154] on input "c. 0.83" at bounding box center [107, 151] width 0 height 4
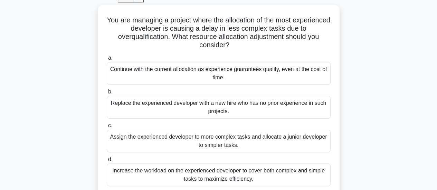
scroll to position [41, 0]
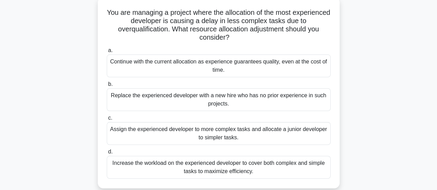
click at [219, 137] on div "Assign the experienced developer to more complex tasks and allocate a junior de…" at bounding box center [219, 133] width 224 height 23
click at [107, 120] on input "c. Assign the experienced developer to more complex tasks and allocate a junior…" at bounding box center [107, 118] width 0 height 4
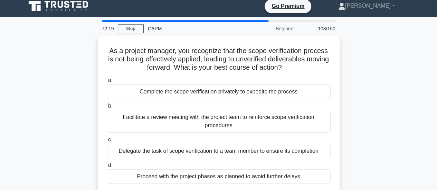
scroll to position [0, 0]
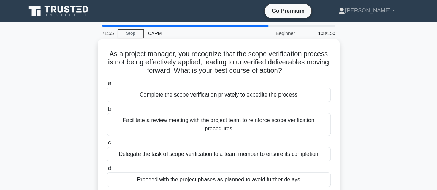
click at [205, 124] on div "Facilitate a review meeting with the project team to reinforce scope verificati…" at bounding box center [219, 124] width 224 height 23
click at [107, 112] on input "b. Facilitate a review meeting with the project team to reinforce scope verific…" at bounding box center [107, 109] width 0 height 4
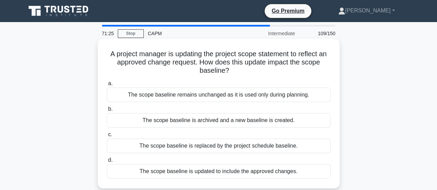
click at [187, 169] on div "The scope baseline is updated to include the approved changes." at bounding box center [219, 171] width 224 height 14
click at [107, 163] on input "d. The scope baseline is updated to include the approved changes." at bounding box center [107, 160] width 0 height 4
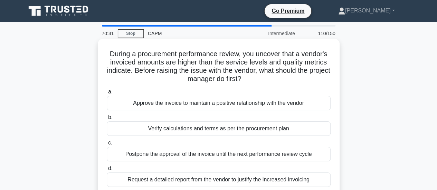
click at [163, 127] on div "Verify calculations and terms as per the procurement plan" at bounding box center [219, 129] width 224 height 14
click at [107, 120] on input "b. Verify calculations and terms as per the procurement plan" at bounding box center [107, 117] width 0 height 4
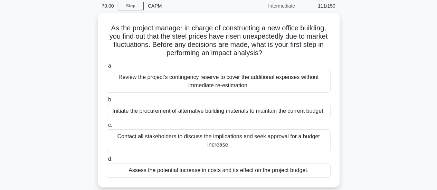
scroll to position [41, 0]
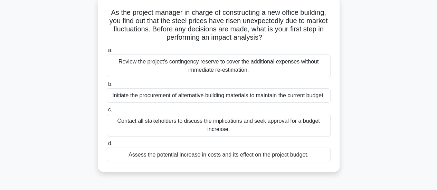
click at [259, 155] on div "Assess the potential increase in costs and its effect on the project budget." at bounding box center [219, 155] width 224 height 14
click at [107, 146] on input "d. Assess the potential increase in costs and its effect on the project budget." at bounding box center [107, 144] width 0 height 4
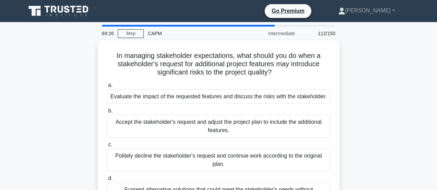
scroll to position [14, 0]
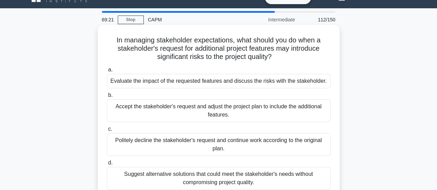
click at [174, 83] on div "Evaluate the impact of the requested features and discuss the risks with the st…" at bounding box center [219, 81] width 224 height 14
click at [107, 72] on input "a. Evaluate the impact of the requested features and discuss the risks with the…" at bounding box center [107, 70] width 0 height 4
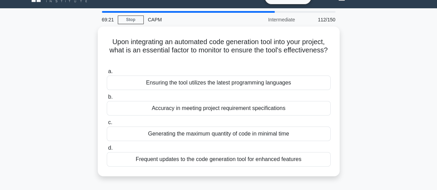
scroll to position [0, 0]
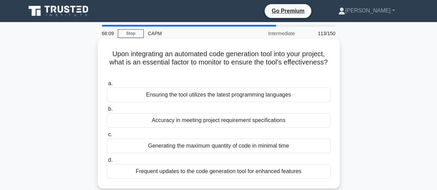
click at [192, 173] on div "Frequent updates to the code generation tool for enhanced features" at bounding box center [219, 171] width 224 height 14
click at [107, 163] on input "d. Frequent updates to the code generation tool for enhanced features" at bounding box center [107, 160] width 0 height 4
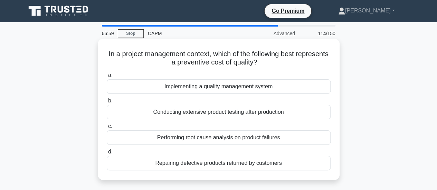
click at [143, 88] on div "Implementing a quality management system" at bounding box center [219, 86] width 224 height 14
click at [107, 78] on input "a. Implementing a quality management system" at bounding box center [107, 75] width 0 height 4
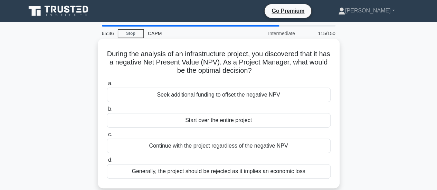
click at [161, 95] on div "Seek additional funding to offset the negative NPV" at bounding box center [219, 95] width 224 height 14
click at [107, 86] on input "a. Seek additional funding to offset the negative NPV" at bounding box center [107, 83] width 0 height 4
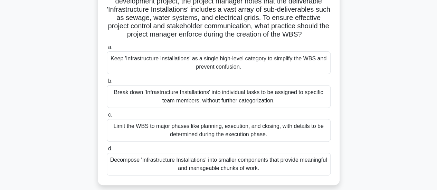
scroll to position [69, 0]
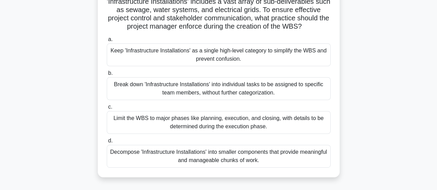
click at [240, 160] on div "Decompose 'Infrastructure Installations' into smaller components that provide m…" at bounding box center [219, 156] width 224 height 23
click at [107, 143] on input "d. Decompose 'Infrastructure Installations' into smaller components that provid…" at bounding box center [107, 141] width 0 height 4
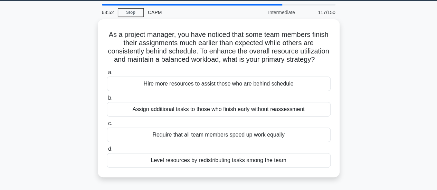
scroll to position [28, 0]
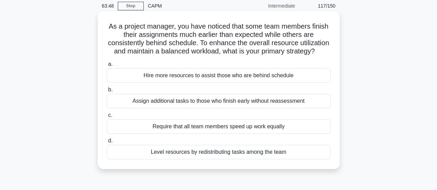
click at [242, 159] on div "Level resources by redistributing tasks among the team" at bounding box center [219, 152] width 224 height 14
click at [107, 143] on input "d. Level resources by redistributing tasks among the team" at bounding box center [107, 141] width 0 height 4
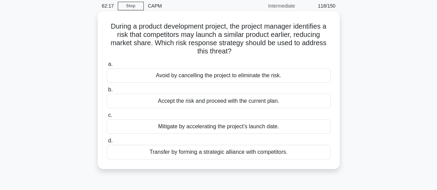
click at [253, 149] on div "Transfer by forming a strategic alliance with competitors." at bounding box center [219, 152] width 224 height 14
click at [107, 143] on input "d. Transfer by forming a strategic alliance with competitors." at bounding box center [107, 141] width 0 height 4
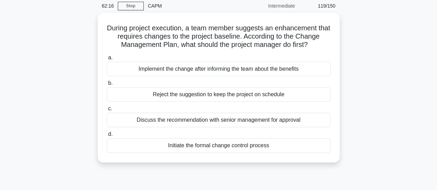
scroll to position [0, 0]
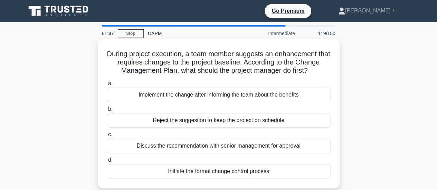
click at [225, 173] on div "Initiate the formal change control process" at bounding box center [219, 171] width 224 height 14
click at [107, 163] on input "d. Initiate the formal change control process" at bounding box center [107, 160] width 0 height 4
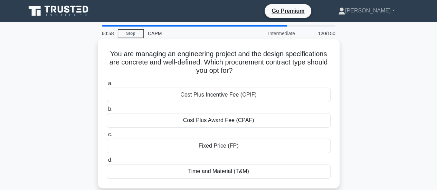
click at [207, 148] on div "Fixed Price (FP)" at bounding box center [219, 146] width 224 height 14
click at [107, 137] on input "c. Fixed Price (FP)" at bounding box center [107, 135] width 0 height 4
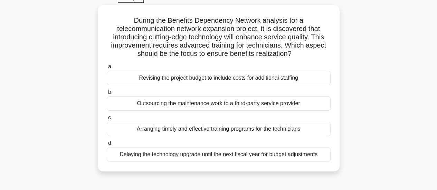
scroll to position [41, 0]
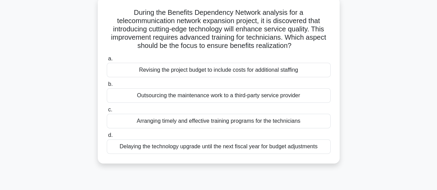
click at [210, 124] on div "Arranging timely and effective training programs for the technicians" at bounding box center [219, 121] width 224 height 14
click at [107, 112] on input "c. Arranging timely and effective training programs for the technicians" at bounding box center [107, 110] width 0 height 4
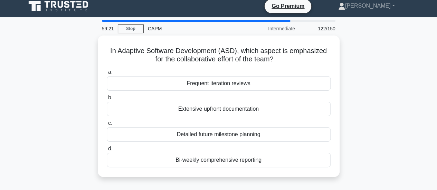
scroll to position [0, 0]
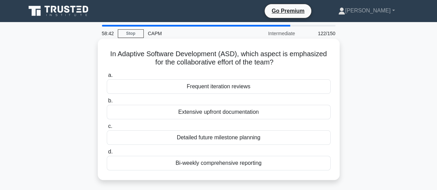
click at [194, 88] on div "Frequent iteration reviews" at bounding box center [219, 86] width 224 height 14
click at [107, 78] on input "a. Frequent iteration reviews" at bounding box center [107, 75] width 0 height 4
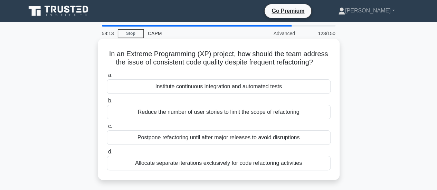
click at [194, 87] on div "Institute continuous integration and automated tests" at bounding box center [219, 86] width 224 height 14
click at [107, 78] on input "a. Institute continuous integration and automated tests" at bounding box center [107, 75] width 0 height 4
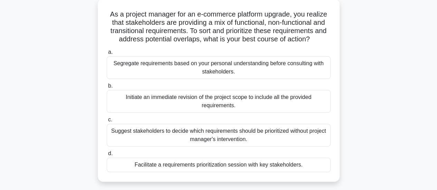
scroll to position [55, 0]
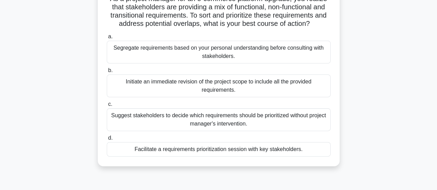
click at [229, 150] on div "Facilitate a requirements prioritization session with key stakeholders." at bounding box center [219, 149] width 224 height 14
click at [107, 140] on input "d. Facilitate a requirements prioritization session with key stakeholders." at bounding box center [107, 138] width 0 height 4
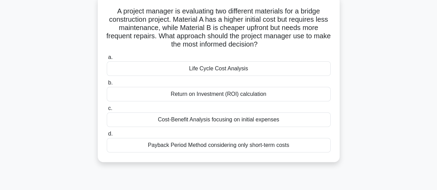
scroll to position [50, 0]
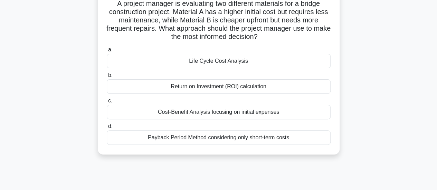
click at [224, 65] on div "Life Cycle Cost Analysis" at bounding box center [219, 61] width 224 height 14
click at [107, 52] on input "a. Life Cycle Cost Analysis" at bounding box center [107, 50] width 0 height 4
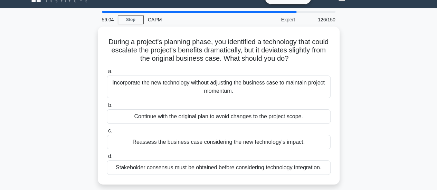
scroll to position [18, 0]
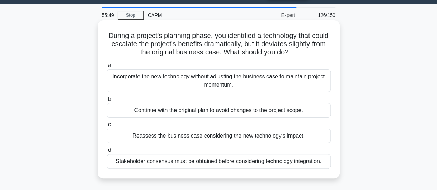
click at [251, 136] on div "Reassess the business case considering the new technology's impact." at bounding box center [219, 136] width 224 height 14
click at [107, 127] on input "c. Reassess the business case considering the new technology's impact." at bounding box center [107, 125] width 0 height 4
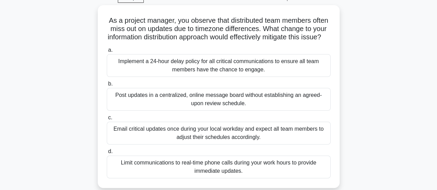
scroll to position [41, 0]
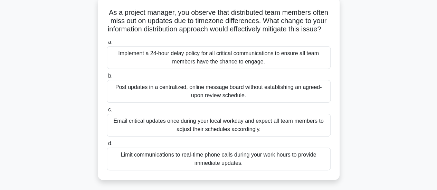
click at [208, 164] on div "Limit communications to real-time phone calls during your work hours to provide…" at bounding box center [219, 159] width 224 height 23
click at [107, 146] on input "d. Limit communications to real-time phone calls during your work hours to prov…" at bounding box center [107, 144] width 0 height 4
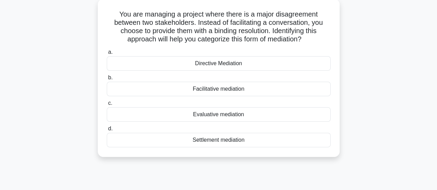
scroll to position [0, 0]
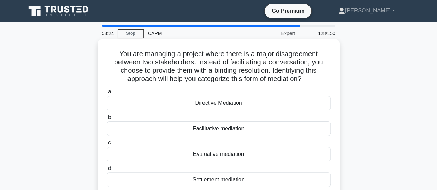
click at [180, 103] on div "Directive Mediation" at bounding box center [219, 103] width 224 height 14
click at [107, 94] on input "a. Directive Mediation" at bounding box center [107, 92] width 0 height 4
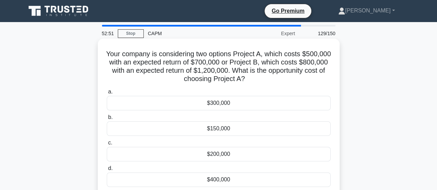
click at [188, 154] on div "$200,000" at bounding box center [219, 154] width 224 height 14
click at [107, 145] on input "c. $200,000" at bounding box center [107, 143] width 0 height 4
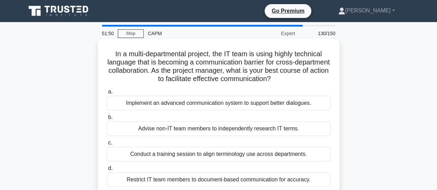
click at [179, 152] on div "Conduct a training session to align terminology use across departments." at bounding box center [219, 154] width 224 height 14
click at [107, 145] on input "c. Conduct a training session to align terminology use across departments." at bounding box center [107, 143] width 0 height 4
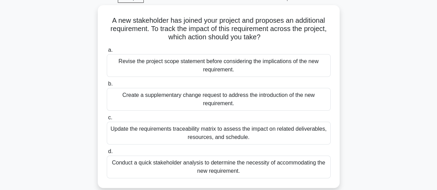
scroll to position [41, 0]
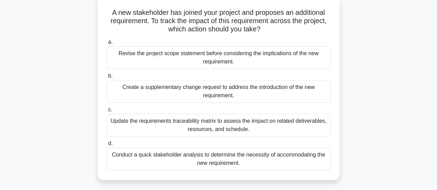
click at [209, 125] on div "Update the requirements traceability matrix to assess the impact on related del…" at bounding box center [219, 125] width 224 height 23
click at [107, 112] on input "c. Update the requirements traceability matrix to assess the impact on related …" at bounding box center [107, 110] width 0 height 4
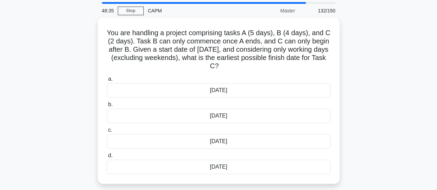
scroll to position [28, 0]
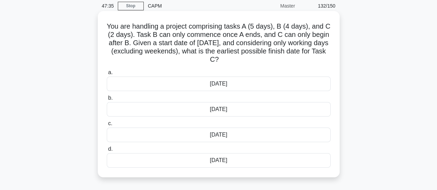
click at [226, 159] on div "[DATE]" at bounding box center [219, 160] width 224 height 14
click at [107, 152] on input "d. [DATE]" at bounding box center [107, 149] width 0 height 4
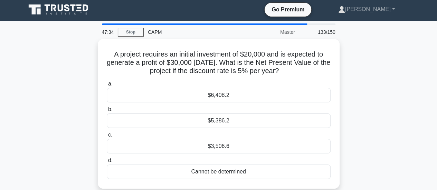
scroll to position [0, 0]
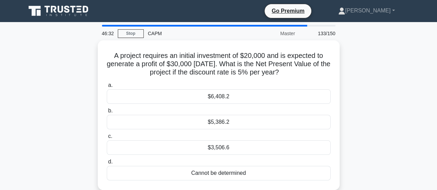
click at [226, 159] on label "d. Cannot be determined" at bounding box center [219, 169] width 224 height 23
click at [107, 160] on input "d. Cannot be determined" at bounding box center [107, 162] width 0 height 4
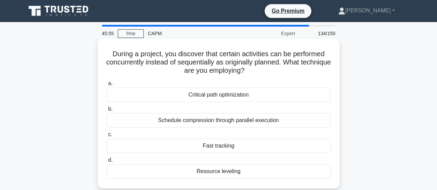
click at [177, 96] on div "Critical path optimization" at bounding box center [219, 95] width 224 height 14
click at [107, 86] on input "a. Critical path optimization" at bounding box center [107, 83] width 0 height 4
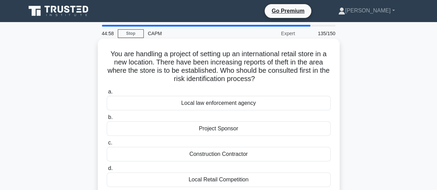
click at [168, 127] on div "Project Sponsor" at bounding box center [219, 129] width 224 height 14
click at [107, 120] on input "b. Project Sponsor" at bounding box center [107, 117] width 0 height 4
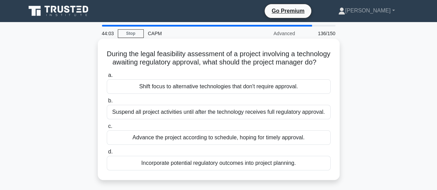
click at [164, 171] on div "Incorporate potential regulatory outcomes into project planning." at bounding box center [219, 163] width 224 height 14
click at [107, 154] on input "d. Incorporate potential regulatory outcomes into project planning." at bounding box center [107, 152] width 0 height 4
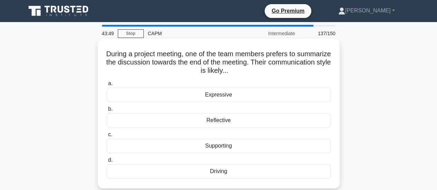
click at [190, 120] on div "Reflective" at bounding box center [219, 120] width 224 height 14
click at [107, 112] on input "b. Reflective" at bounding box center [107, 109] width 0 height 4
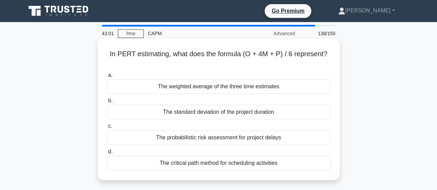
click at [168, 163] on div "The critical path method for scheduling activities" at bounding box center [219, 163] width 224 height 14
click at [107, 154] on input "d. The critical path method for scheduling activities" at bounding box center [107, 152] width 0 height 4
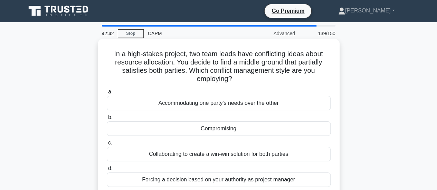
click at [172, 125] on div "Compromising" at bounding box center [219, 129] width 224 height 14
click at [107, 120] on input "b. Compromising" at bounding box center [107, 117] width 0 height 4
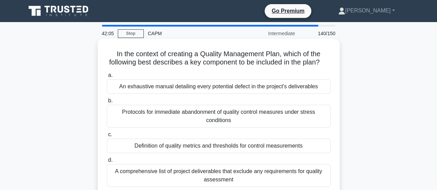
click at [138, 177] on div "A comprehensive list of project deliverables that exclude any requirements for …" at bounding box center [219, 175] width 224 height 23
click at [107, 163] on input "d. A comprehensive list of project deliverables that exclude any requirements f…" at bounding box center [107, 160] width 0 height 4
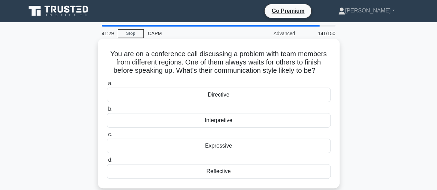
click at [179, 119] on div "Interpretive" at bounding box center [219, 120] width 224 height 14
click at [107, 112] on input "b. Interpretive" at bounding box center [107, 109] width 0 height 4
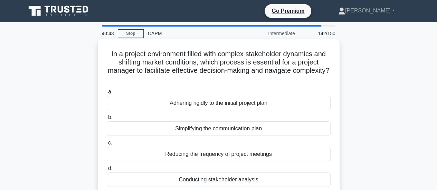
click at [172, 178] on div "Conducting stakeholder analysis" at bounding box center [219, 180] width 224 height 14
click at [107, 171] on input "d. Conducting stakeholder analysis" at bounding box center [107, 168] width 0 height 4
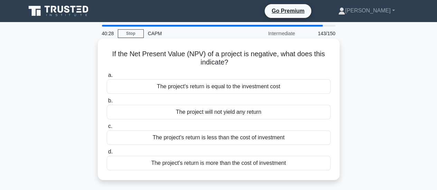
click at [163, 138] on div "The project's return is less than the cost of investment" at bounding box center [219, 137] width 224 height 14
click at [107, 129] on input "c. The project's return is less than the cost of investment" at bounding box center [107, 126] width 0 height 4
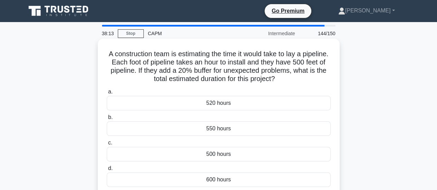
click at [212, 154] on div "500 hours" at bounding box center [219, 154] width 224 height 14
click at [107, 145] on input "c. 500 hours" at bounding box center [107, 143] width 0 height 4
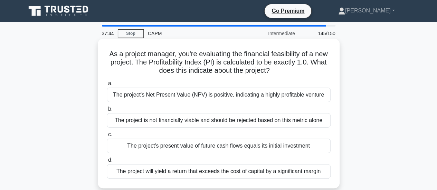
drag, startPoint x: 202, startPoint y: 93, endPoint x: 189, endPoint y: 93, distance: 12.4
click at [189, 93] on div "The project's Net Present Value (NPV) is positive, indicating a highly profitab…" at bounding box center [219, 95] width 224 height 14
click at [107, 86] on input "a. The project's Net Present Value (NPV) is positive, indicating a highly profi…" at bounding box center [107, 83] width 0 height 4
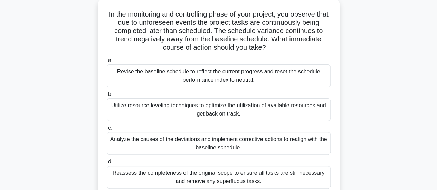
scroll to position [55, 0]
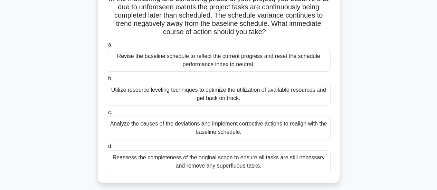
click at [215, 133] on div "Analyze the causes of the deviations and implement corrective actions to realig…" at bounding box center [219, 128] width 224 height 23
click at [107, 115] on input "c. Analyze the causes of the deviations and implement corrective actions to rea…" at bounding box center [107, 112] width 0 height 4
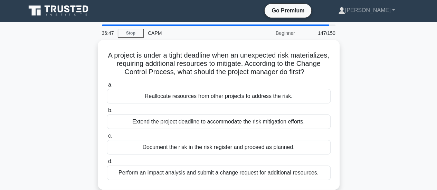
scroll to position [0, 0]
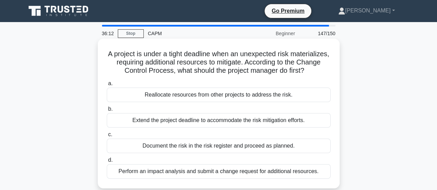
click at [185, 179] on div "Perform an impact analysis and submit a change request for additional resources." at bounding box center [219, 171] width 224 height 14
click at [107, 163] on input "d. Perform an impact analysis and submit a change request for additional resour…" at bounding box center [107, 160] width 0 height 4
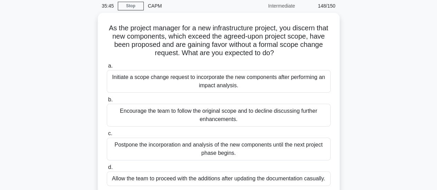
scroll to position [41, 0]
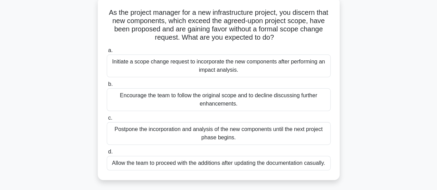
click at [222, 71] on div "Initiate a scope change request to incorporate the new components after perform…" at bounding box center [219, 66] width 224 height 23
click at [107, 53] on input "a. Initiate a scope change request to incorporate the new components after perf…" at bounding box center [107, 50] width 0 height 4
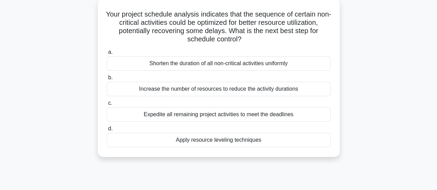
scroll to position [0, 0]
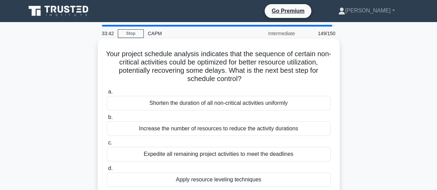
click at [183, 179] on div "Apply resource leveling techniques" at bounding box center [219, 180] width 224 height 14
click at [107, 171] on input "d. Apply resource leveling techniques" at bounding box center [107, 168] width 0 height 4
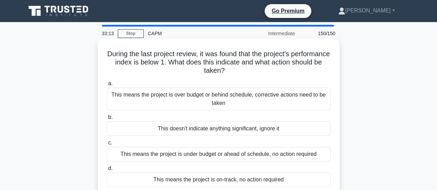
click at [160, 99] on div "This means the project is over budget or behind schedule, corrective actions ne…" at bounding box center [219, 99] width 224 height 23
click at [107, 86] on input "a. This means the project is over budget or behind schedule, corrective actions…" at bounding box center [107, 83] width 0 height 4
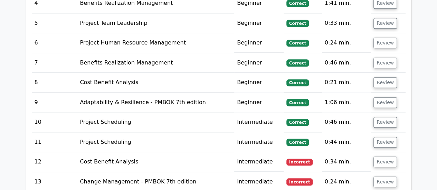
scroll to position [1532, 0]
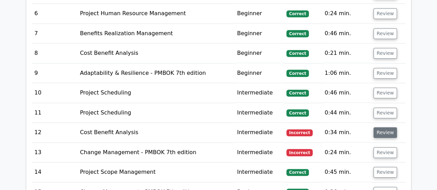
click at [383, 127] on button "Review" at bounding box center [384, 132] width 23 height 11
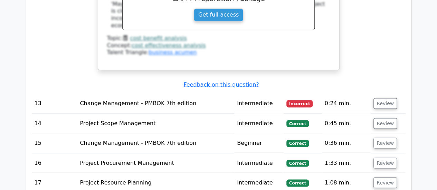
scroll to position [1895, 0]
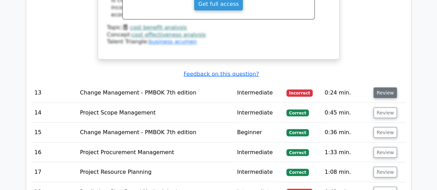
click at [380, 87] on button "Review" at bounding box center [384, 92] width 23 height 11
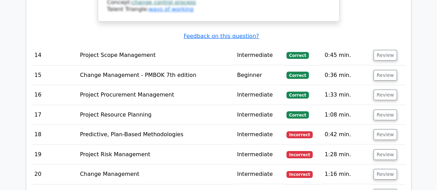
scroll to position [2328, 0]
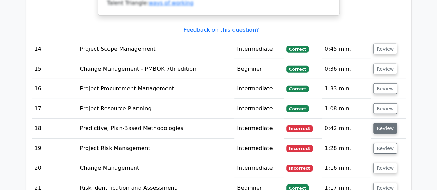
click at [378, 123] on button "Review" at bounding box center [384, 128] width 23 height 11
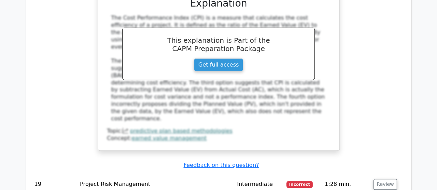
scroll to position [2673, 0]
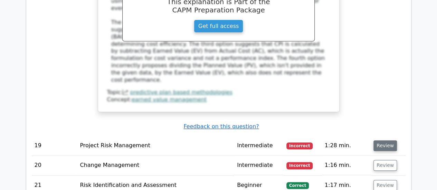
click at [383, 140] on button "Review" at bounding box center [384, 145] width 23 height 11
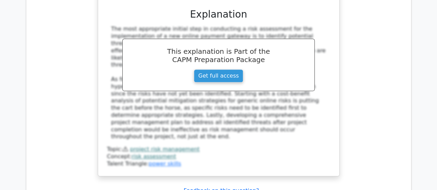
scroll to position [3064, 0]
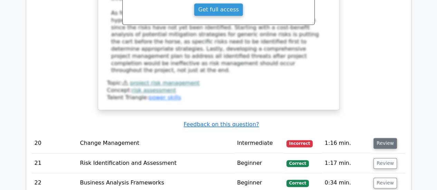
click at [378, 138] on button "Review" at bounding box center [384, 143] width 23 height 11
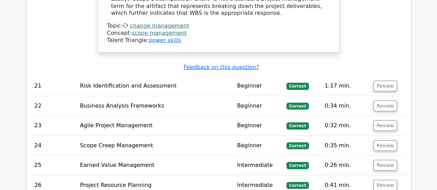
scroll to position [3561, 0]
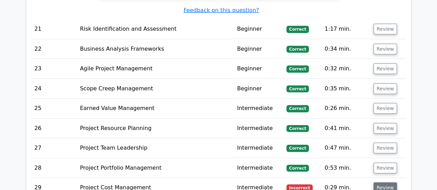
click at [379, 183] on button "Review" at bounding box center [384, 188] width 23 height 11
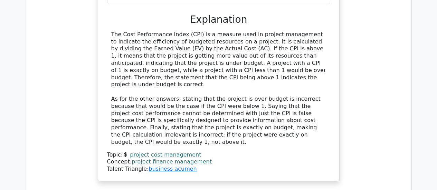
scroll to position [3906, 0]
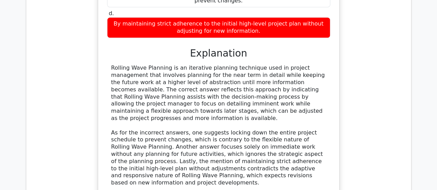
scroll to position [4316, 0]
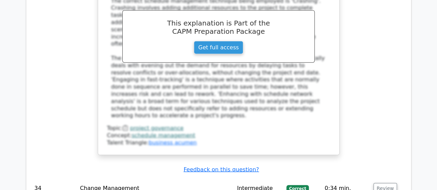
scroll to position [4753, 0]
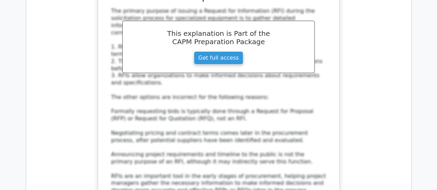
scroll to position [5204, 0]
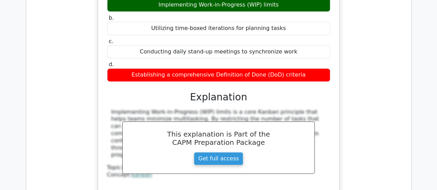
scroll to position [5540, 0]
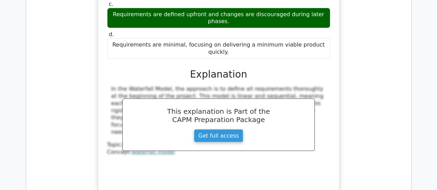
scroll to position [5922, 0]
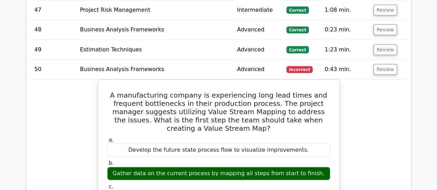
scroll to position [6216, 0]
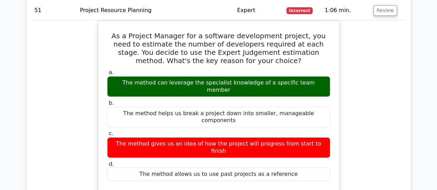
scroll to position [6548, 0]
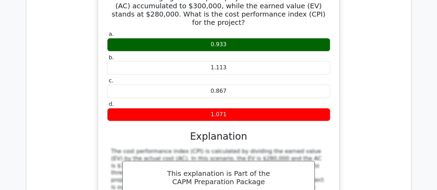
scroll to position [6953, 0]
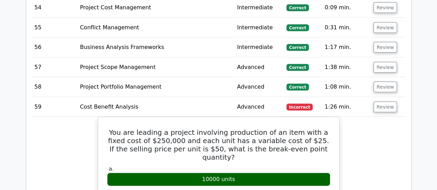
scroll to position [7247, 0]
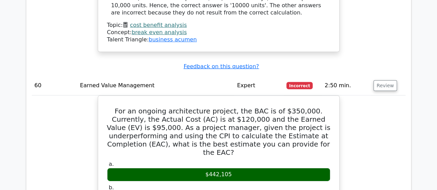
scroll to position [7560, 0]
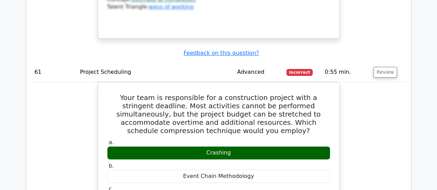
scroll to position [7896, 0]
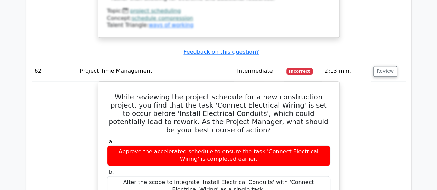
scroll to position [8269, 0]
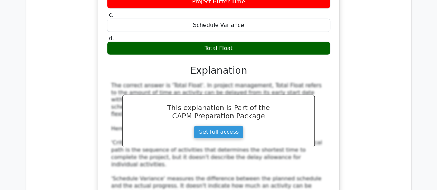
scroll to position [8849, 0]
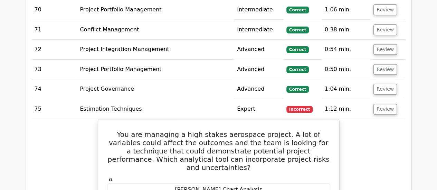
scroll to position [9240, 0]
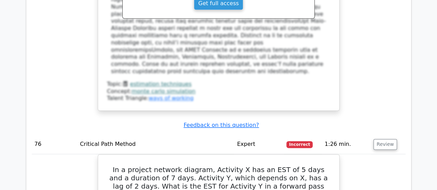
scroll to position [9585, 0]
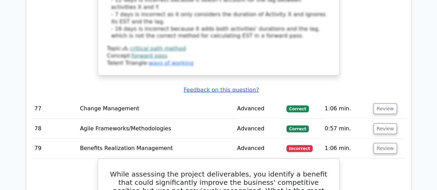
scroll to position [9990, 0]
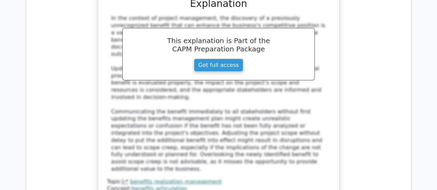
scroll to position [10358, 0]
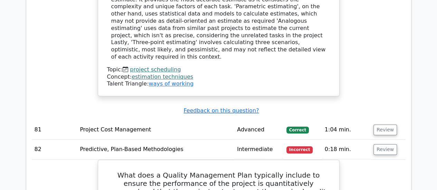
scroll to position [10781, 0]
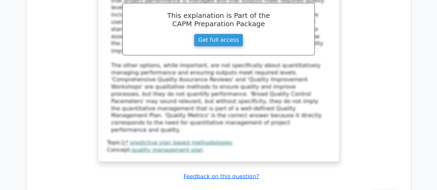
scroll to position [11103, 0]
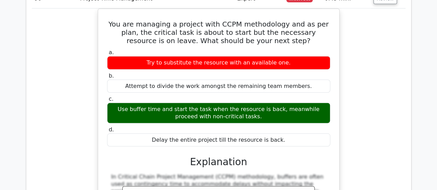
scroll to position [11453, 0]
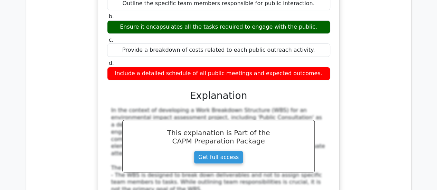
scroll to position [11835, 0]
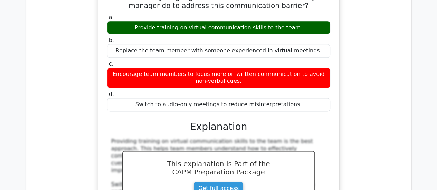
scroll to position [12216, 0]
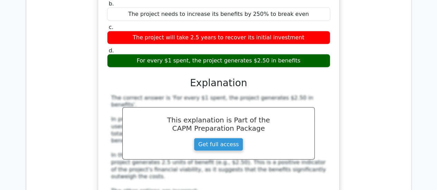
scroll to position [12575, 0]
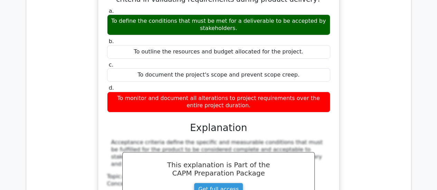
scroll to position [12999, 0]
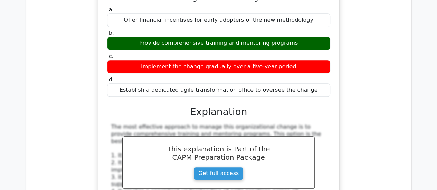
scroll to position [13339, 0]
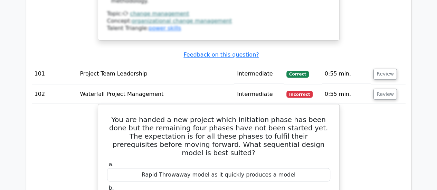
scroll to position [13689, 0]
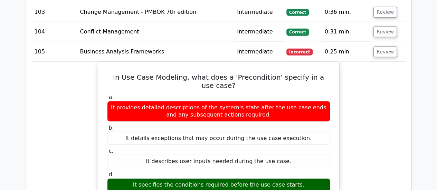
scroll to position [14089, 0]
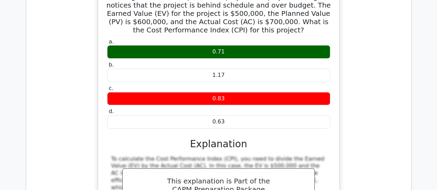
scroll to position [14476, 0]
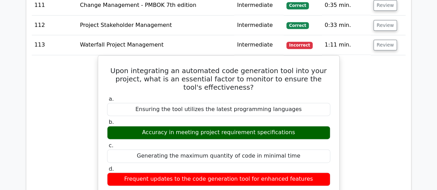
scroll to position [14844, 0]
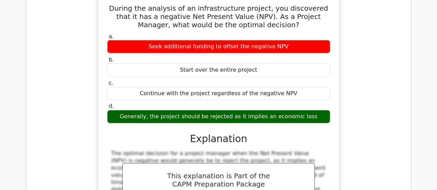
scroll to position [15281, 0]
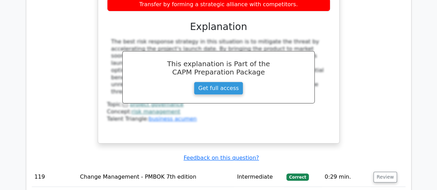
scroll to position [15750, 0]
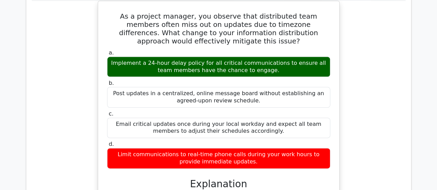
scroll to position [16105, 0]
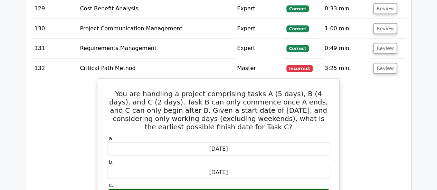
scroll to position [16500, 0]
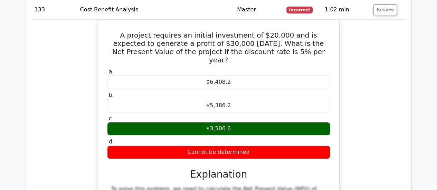
scroll to position [16882, 0]
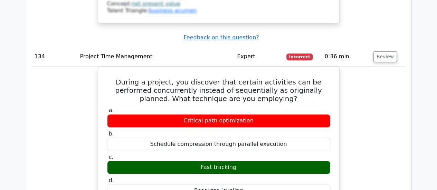
scroll to position [17250, 0]
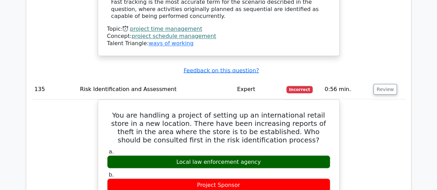
scroll to position [17674, 0]
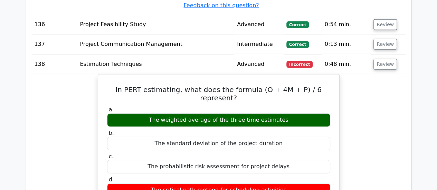
scroll to position [18064, 0]
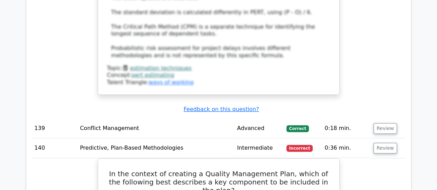
scroll to position [18396, 0]
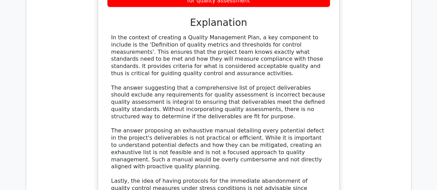
scroll to position [18695, 0]
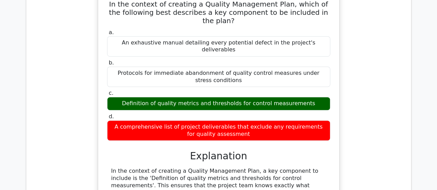
scroll to position [18552, 0]
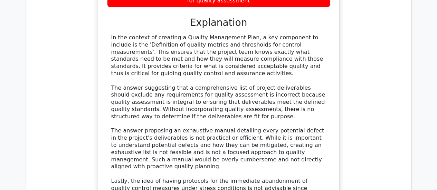
scroll to position [18727, 0]
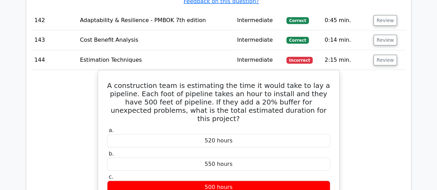
scroll to position [19302, 0]
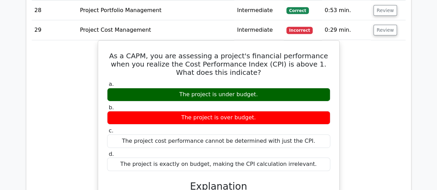
scroll to position [0, 0]
